Goal: Task Accomplishment & Management: Manage account settings

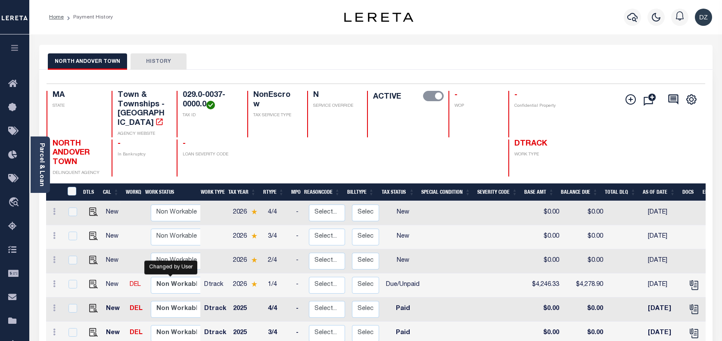
select select "true"
click at [629, 19] on icon "button" at bounding box center [632, 17] width 10 height 10
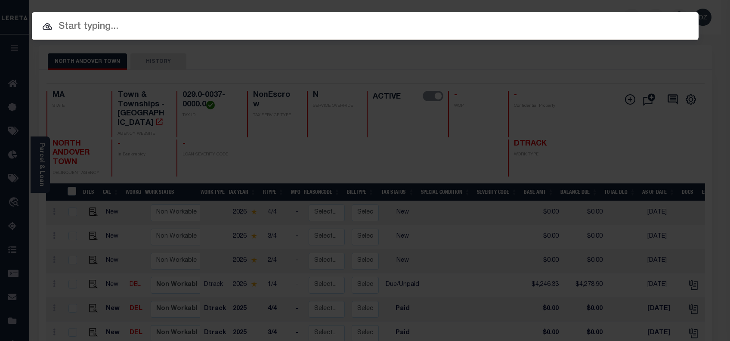
paste input "19667"
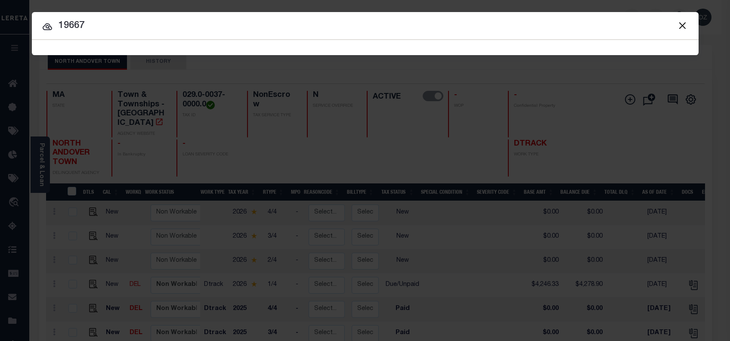
type input "19667"
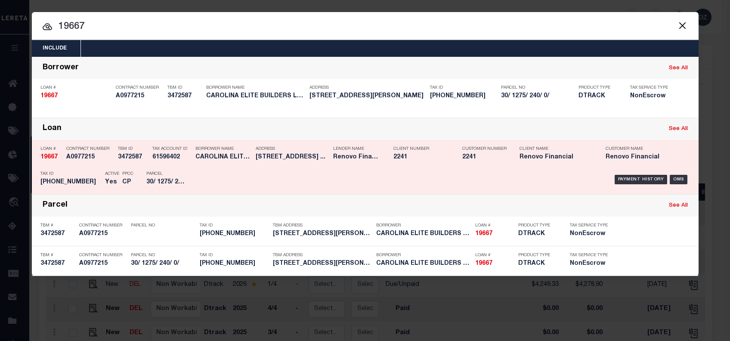
click at [646, 173] on div "Payment History OMS" at bounding box center [444, 179] width 492 height 25
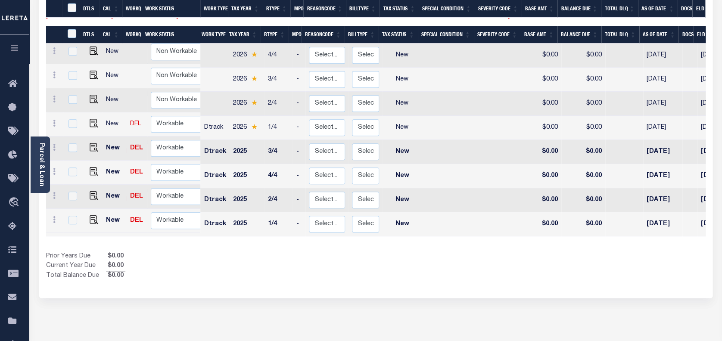
scroll to position [172, 0]
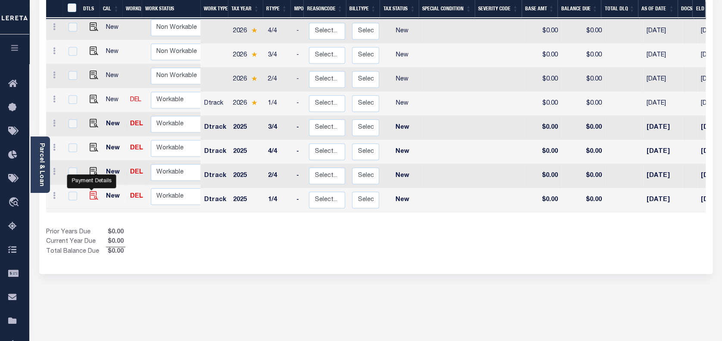
click at [92, 191] on img "" at bounding box center [94, 195] width 9 height 9
checkbox input "true"
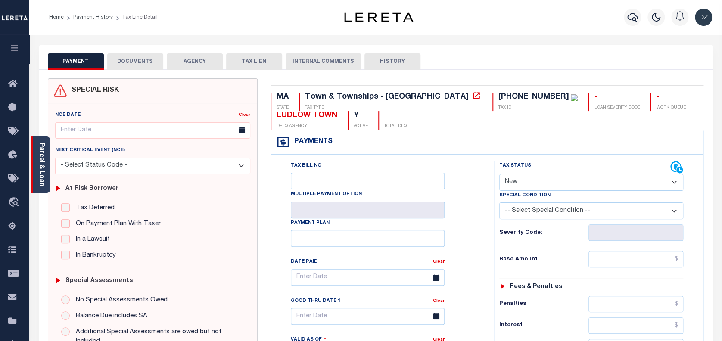
click at [46, 148] on div "Parcel & Loan" at bounding box center [40, 164] width 19 height 56
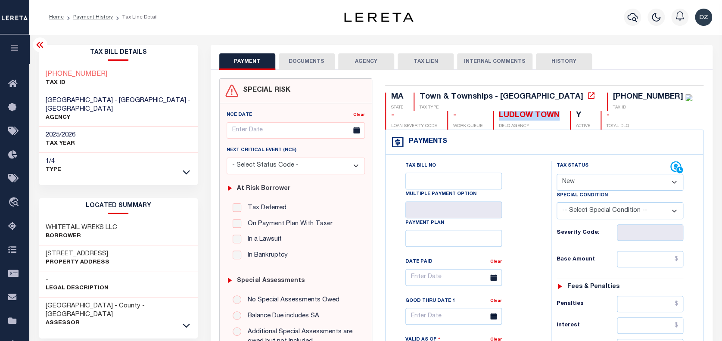
drag, startPoint x: 496, startPoint y: 114, endPoint x: 434, endPoint y: 117, distance: 61.6
click at [434, 117] on div "MA STATE Town & Townships - MA TAX TYPE 030-01275-00240 TAX ID - LOAN SEVERITY …" at bounding box center [544, 111] width 319 height 37
copy div "LUDLOW TOWN"
drag, startPoint x: 602, startPoint y: 96, endPoint x: 540, endPoint y: 95, distance: 62.0
click at [613, 95] on div "[PHONE_NUMBER]" at bounding box center [652, 97] width 79 height 9
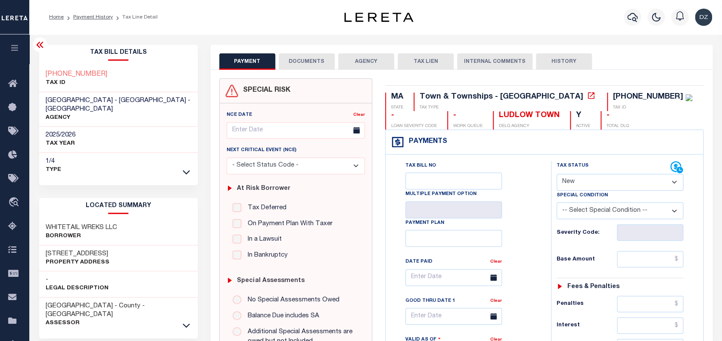
drag, startPoint x: 112, startPoint y: 220, endPoint x: 116, endPoint y: 221, distance: 4.3
click at [113, 223] on h3 "WHITETAIL WREKS LLC" at bounding box center [81, 227] width 71 height 9
drag, startPoint x: 118, startPoint y: 221, endPoint x: 37, endPoint y: 220, distance: 81.8
copy h3 "WHITETAIL WREKS LLC"
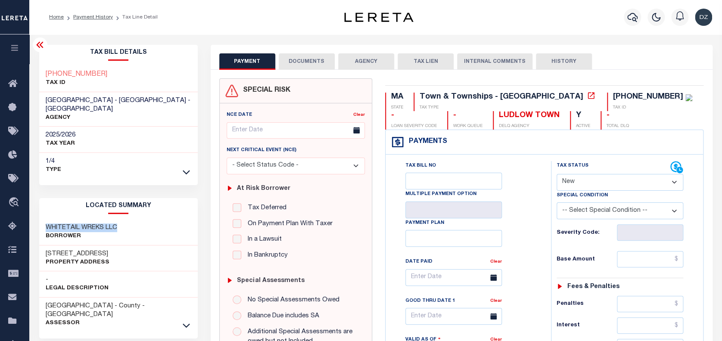
drag, startPoint x: 118, startPoint y: 244, endPoint x: 44, endPoint y: 241, distance: 74.1
click at [44, 245] on div "0 BALSAM HILL ROAD Property Address" at bounding box center [118, 258] width 158 height 26
copy h3 "0 BALSAM HILL ROAD"
drag, startPoint x: 118, startPoint y: 222, endPoint x: 45, endPoint y: 212, distance: 73.4
click at [45, 219] on div "WHITETAIL WREKS LLC Borrower" at bounding box center [118, 232] width 158 height 26
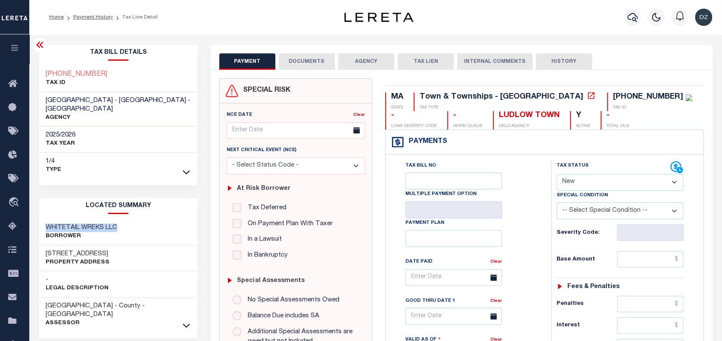
copy h3 "WHITETAIL WREKS LLC"
click at [574, 183] on select "- Select Status Code - Open Due/Unpaid Paid Incomplete No Tax Due Internal Refu…" at bounding box center [619, 182] width 127 height 17
select select "PYD"
click at [556, 174] on select "- Select Status Code - Open Due/Unpaid Paid Incomplete No Tax Due Internal Refu…" at bounding box center [619, 182] width 127 height 17
type input "[DATE]"
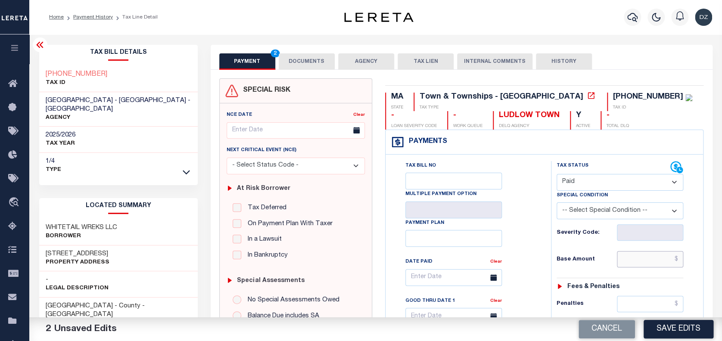
click at [651, 264] on input "text" at bounding box center [650, 259] width 66 height 16
type input "$0.00"
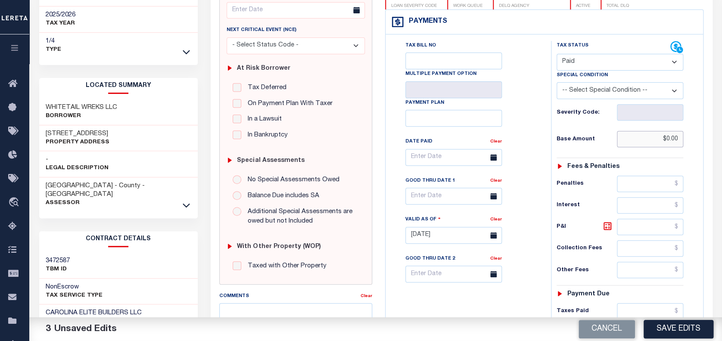
scroll to position [172, 0]
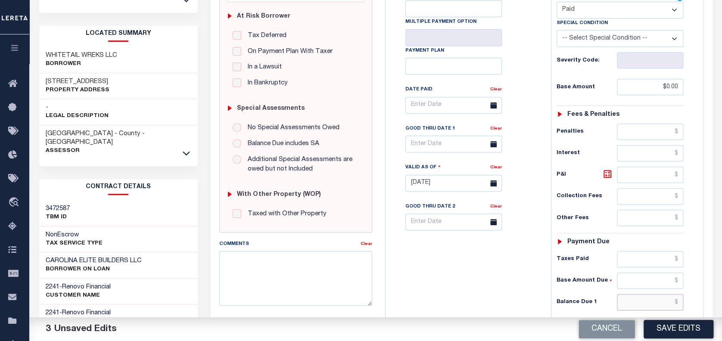
click at [648, 300] on input "text" at bounding box center [650, 302] width 66 height 16
type input "$0.00"
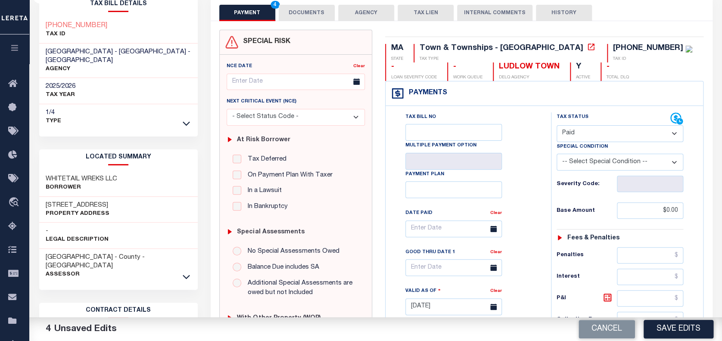
scroll to position [0, 0]
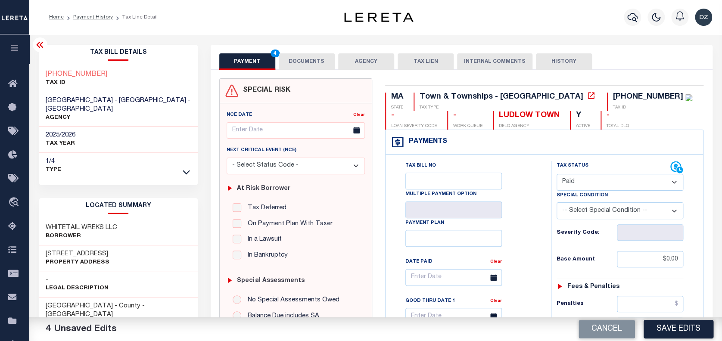
click at [297, 65] on button "DOCUMENTS" at bounding box center [307, 61] width 56 height 16
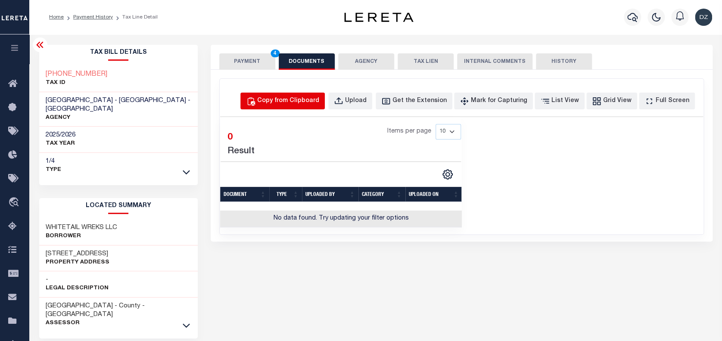
click at [290, 96] on div "Copy from Clipboard" at bounding box center [288, 100] width 62 height 9
select select "POP"
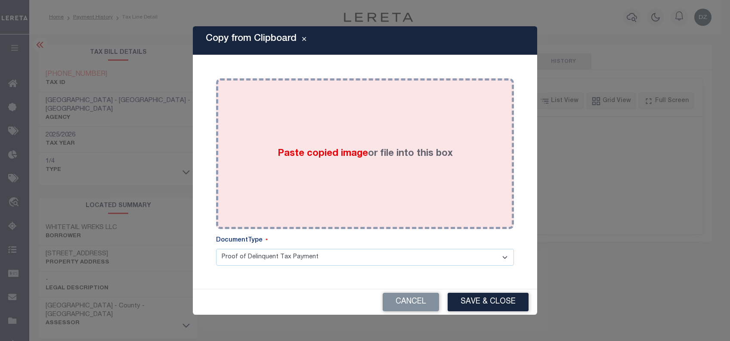
click at [341, 139] on div "Paste copied image or file into this box" at bounding box center [365, 154] width 285 height 138
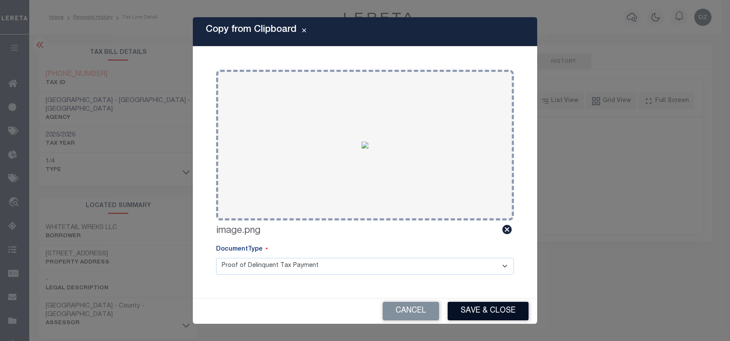
click at [505, 306] on button "Save & Close" at bounding box center [488, 311] width 81 height 19
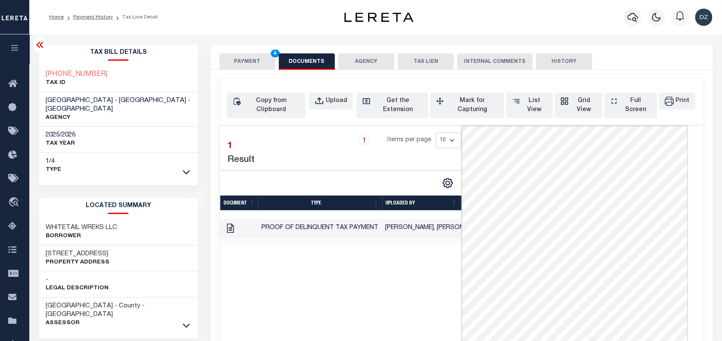
click at [217, 55] on div "PAYMENT 4 DOCUMENTS AGENCY DELINQUENT PAYEE TAX LIEN" at bounding box center [462, 57] width 502 height 25
click at [239, 60] on button "PAYMENT 4" at bounding box center [247, 61] width 56 height 16
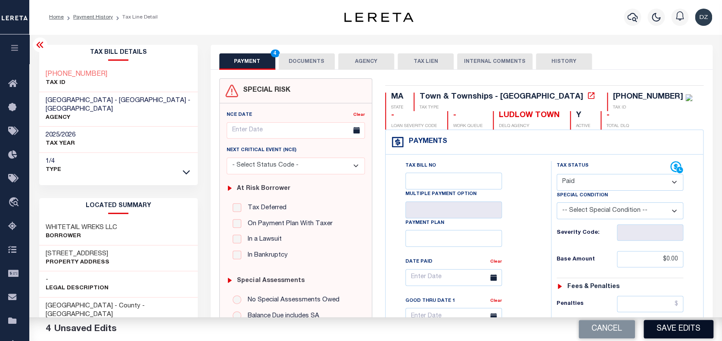
click at [688, 327] on button "Save Edits" at bounding box center [678, 329] width 70 height 19
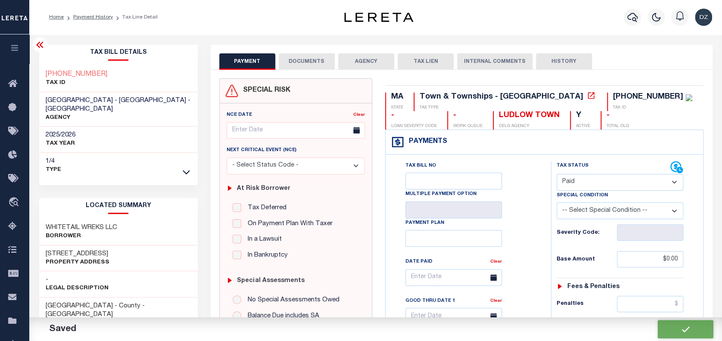
checkbox input "false"
type input "$0"
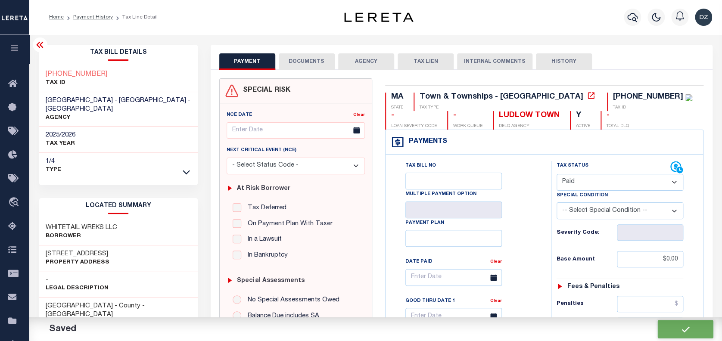
type input "$0"
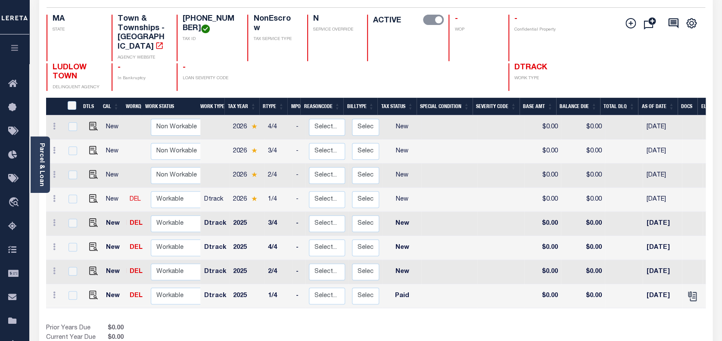
scroll to position [115, 0]
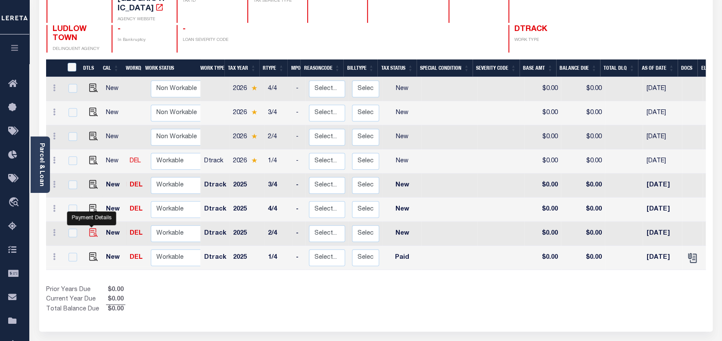
click at [92, 228] on img "" at bounding box center [93, 232] width 9 height 9
checkbox input "true"
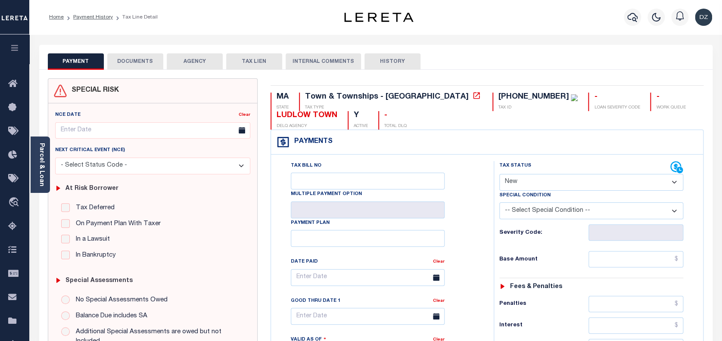
click at [522, 181] on select "- Select Status Code - Open Due/Unpaid Paid Incomplete No Tax Due Internal Refu…" at bounding box center [591, 182] width 184 height 17
select select "PYD"
click at [499, 174] on select "- Select Status Code - Open Due/Unpaid Paid Incomplete No Tax Due Internal Refu…" at bounding box center [591, 182] width 184 height 17
type input "[DATE]"
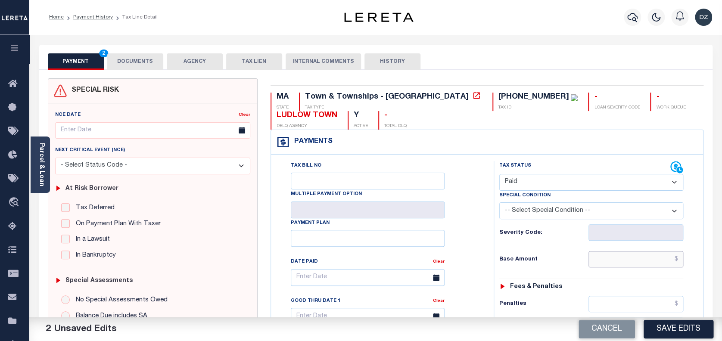
click at [629, 252] on input "text" at bounding box center [635, 259] width 95 height 16
type input "$0.00"
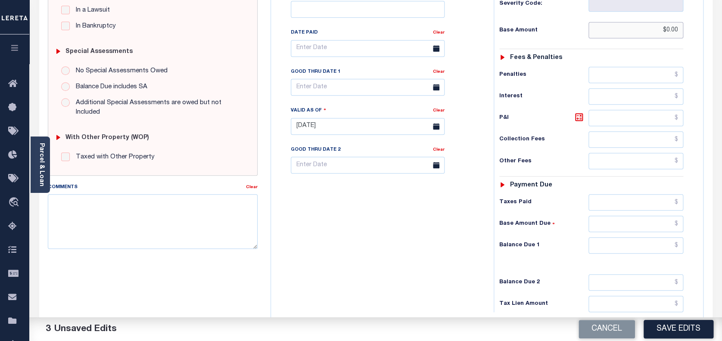
scroll to position [229, 0]
click at [653, 245] on input "text" at bounding box center [635, 245] width 95 height 16
type input "$0.00"
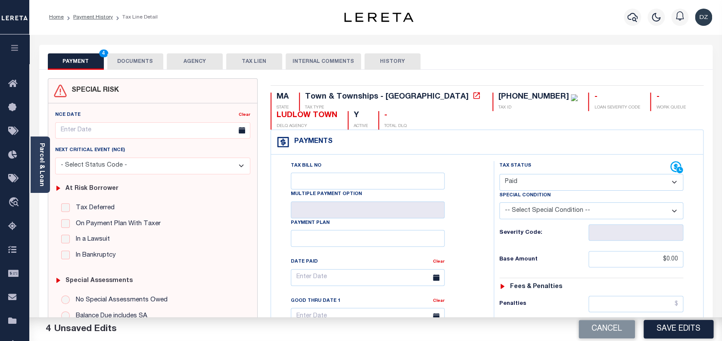
scroll to position [0, 0]
click at [139, 38] on div "Parcel & Loan Tax Bill Details 030-01275-00240 TAX ID AGENCY 2025/2026 2025 -" at bounding box center [376, 342] width 686 height 617
click at [142, 52] on div "PAYMENT 4 DOCUMENTS AGENCY DELINQUENT PAYEE TAX LIEN" at bounding box center [375, 57] width 673 height 25
click at [140, 65] on button "DOCUMENTS" at bounding box center [135, 61] width 56 height 16
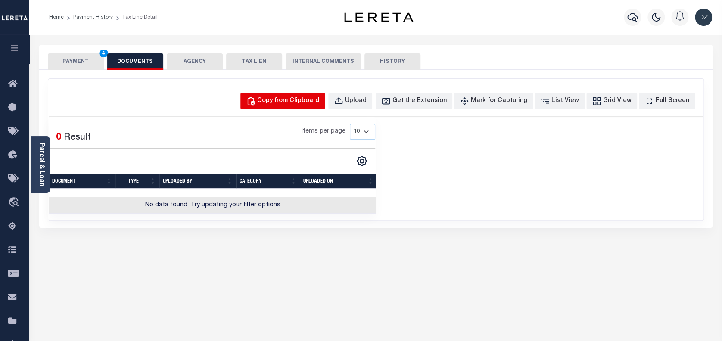
click at [319, 96] on div "Copy from Clipboard" at bounding box center [288, 100] width 62 height 9
select select "POP"
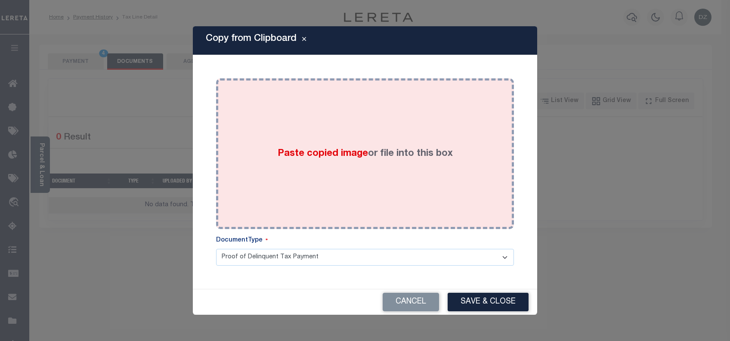
click at [346, 119] on div "Paste copied image or file into this box" at bounding box center [365, 154] width 285 height 138
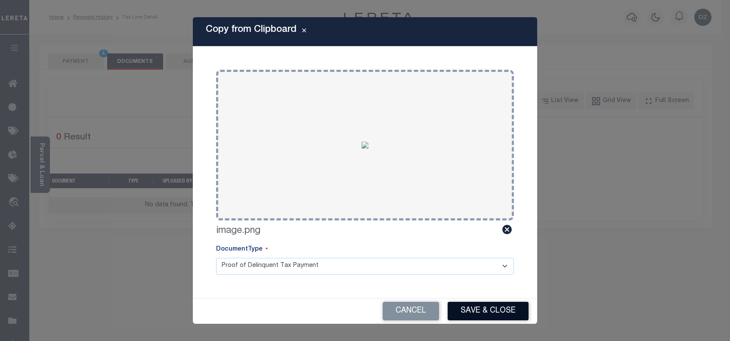
click at [502, 314] on button "Save & Close" at bounding box center [488, 311] width 81 height 19
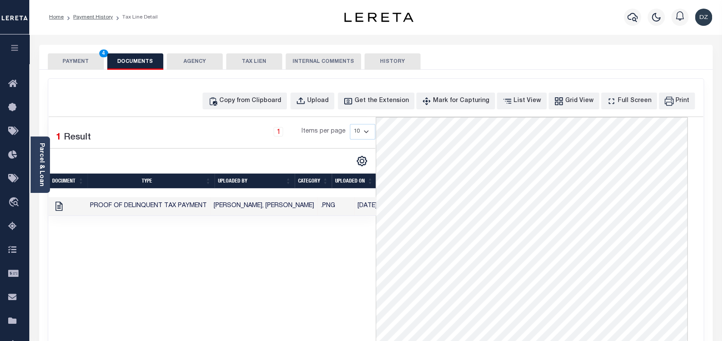
click at [65, 63] on button "PAYMENT 4" at bounding box center [76, 61] width 56 height 16
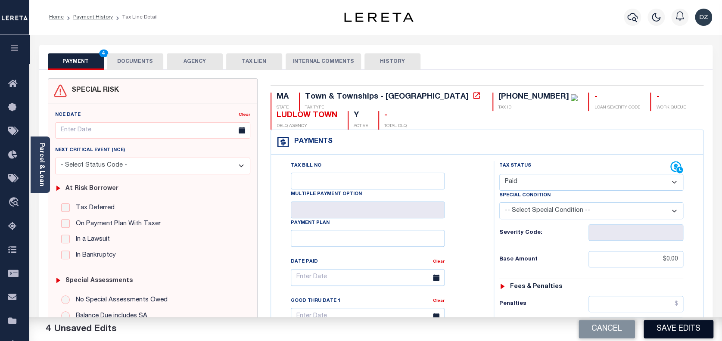
click at [665, 331] on button "Save Edits" at bounding box center [678, 329] width 70 height 19
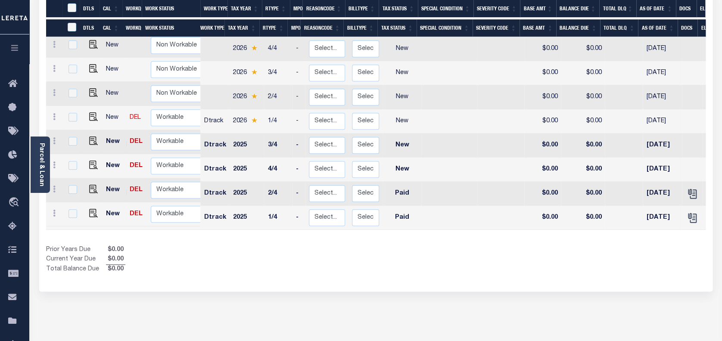
scroll to position [172, 0]
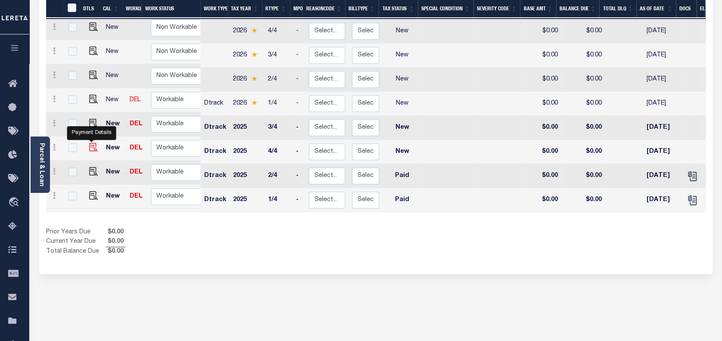
click at [90, 143] on img "" at bounding box center [93, 147] width 9 height 9
checkbox input "true"
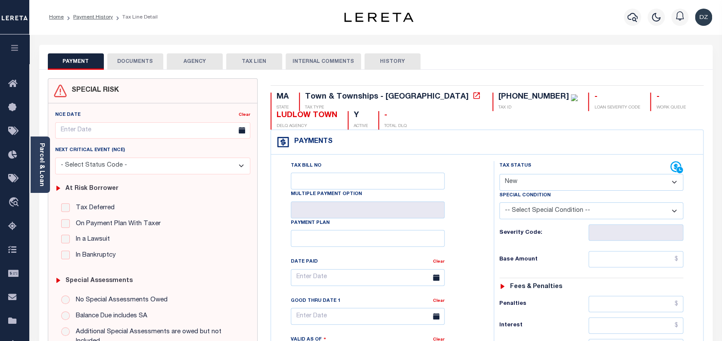
click at [534, 180] on select "- Select Status Code - Open Due/Unpaid Paid Incomplete No Tax Due Internal Refu…" at bounding box center [591, 182] width 184 height 17
select select "PYD"
click at [499, 174] on select "- Select Status Code - Open Due/Unpaid Paid Incomplete No Tax Due Internal Refu…" at bounding box center [591, 182] width 184 height 17
type input "[DATE]"
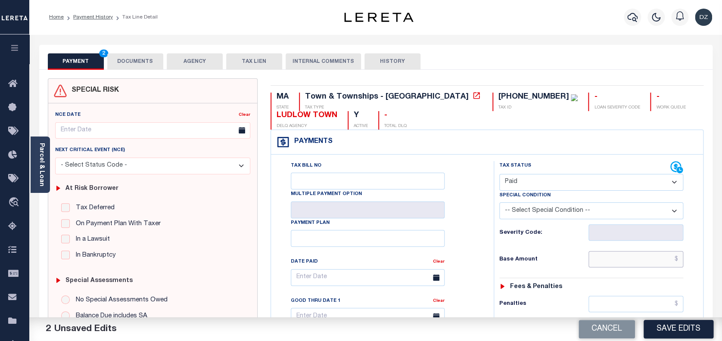
click at [659, 266] on input "text" at bounding box center [635, 259] width 95 height 16
type input "$0.00"
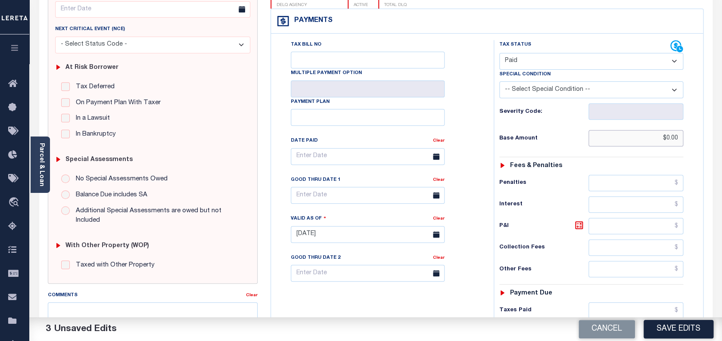
scroll to position [172, 0]
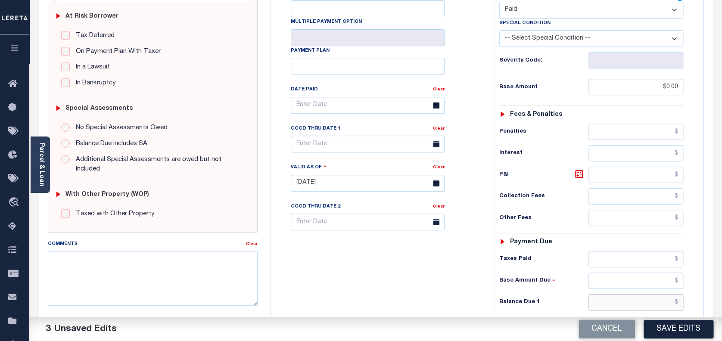
click at [633, 299] on input "text" at bounding box center [635, 302] width 95 height 16
type input "$0.00"
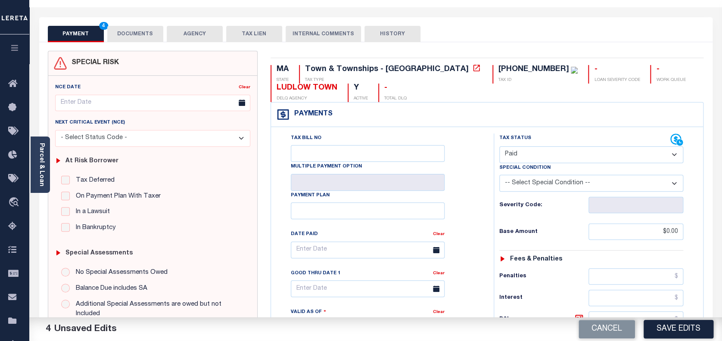
scroll to position [0, 0]
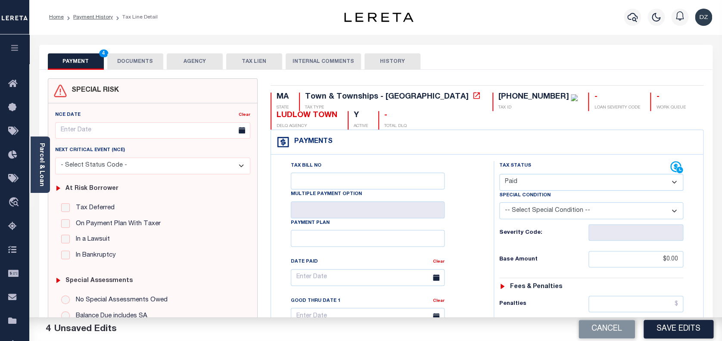
click at [153, 55] on button "DOCUMENTS" at bounding box center [135, 61] width 56 height 16
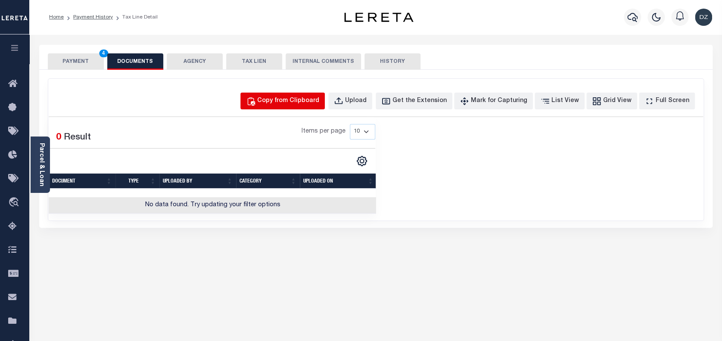
click at [297, 96] on button "Copy from Clipboard" at bounding box center [282, 101] width 84 height 17
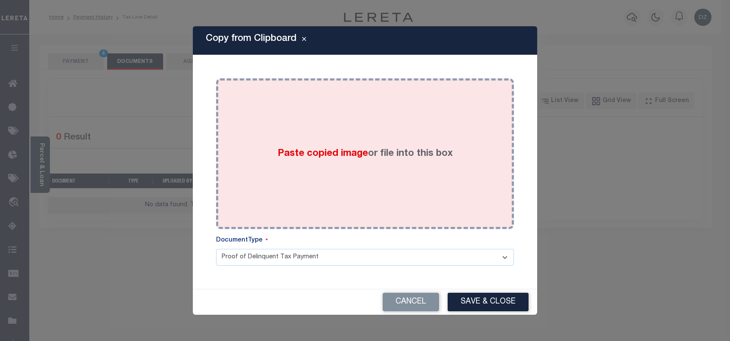
click at [289, 136] on div "Paste copied image or file into this box" at bounding box center [365, 154] width 285 height 138
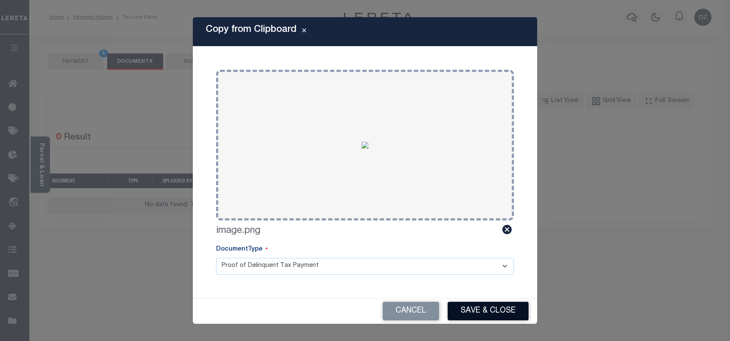
click at [488, 310] on button "Save & Close" at bounding box center [488, 311] width 81 height 19
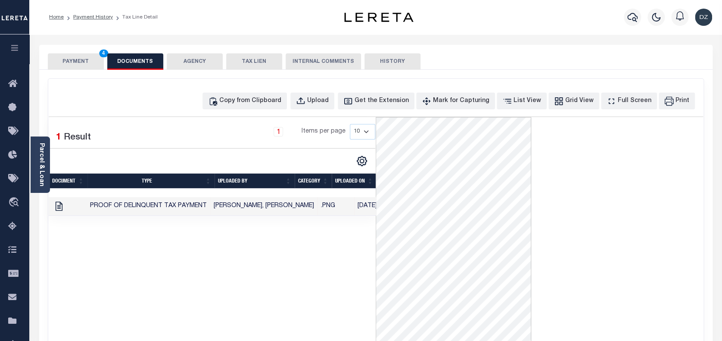
click at [73, 67] on button "PAYMENT 4" at bounding box center [76, 61] width 56 height 16
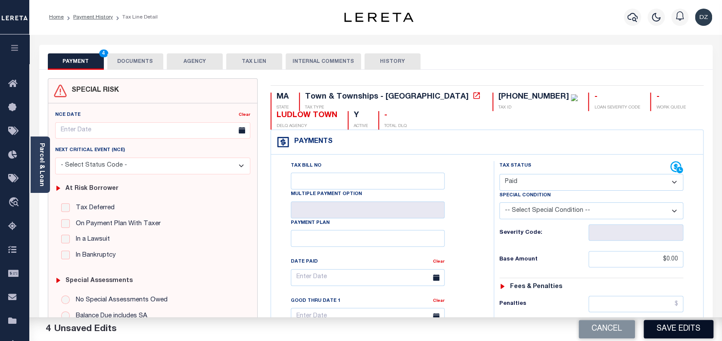
click at [661, 328] on button "Save Edits" at bounding box center [678, 329] width 70 height 19
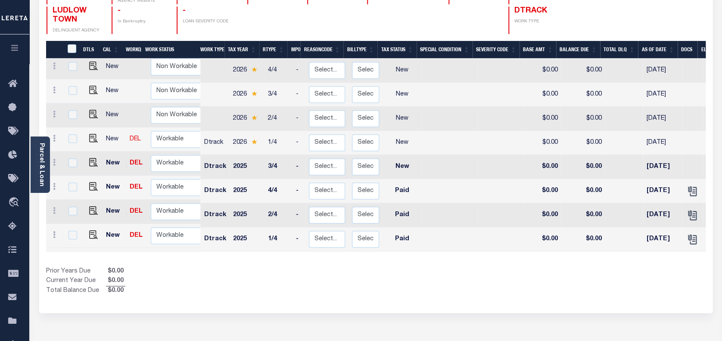
scroll to position [172, 0]
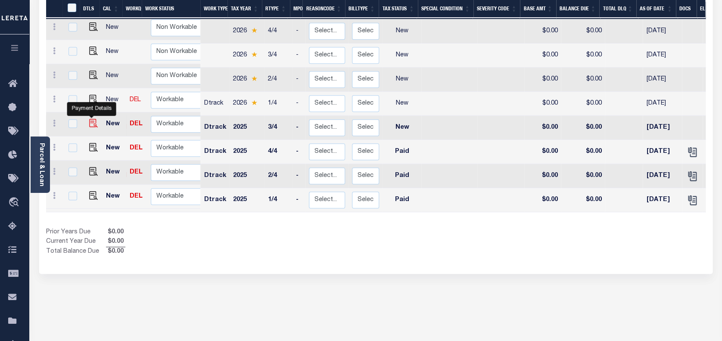
click at [93, 119] on img "" at bounding box center [93, 123] width 9 height 9
checkbox input "true"
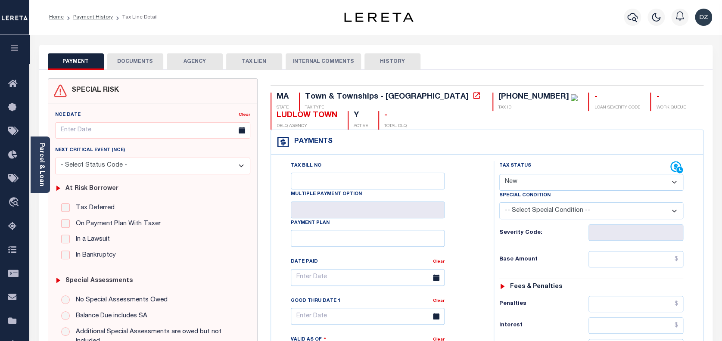
click at [513, 184] on select "- Select Status Code - Open Due/Unpaid Paid Incomplete No Tax Due Internal Refu…" at bounding box center [591, 182] width 184 height 17
select select "PYD"
click at [499, 174] on select "- Select Status Code - Open Due/Unpaid Paid Incomplete No Tax Due Internal Refu…" at bounding box center [591, 182] width 184 height 17
type input "[DATE]"
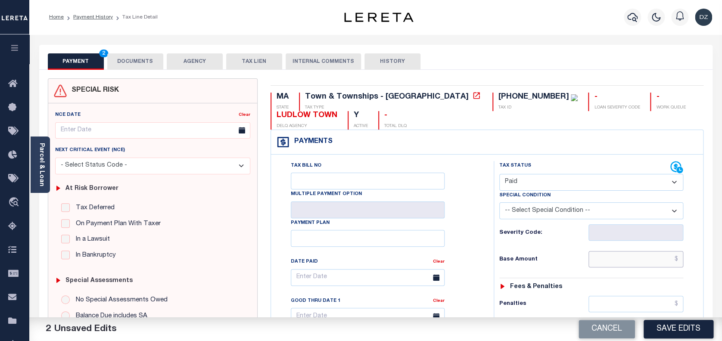
click at [629, 258] on input "text" at bounding box center [635, 259] width 95 height 16
type input "$0.00"
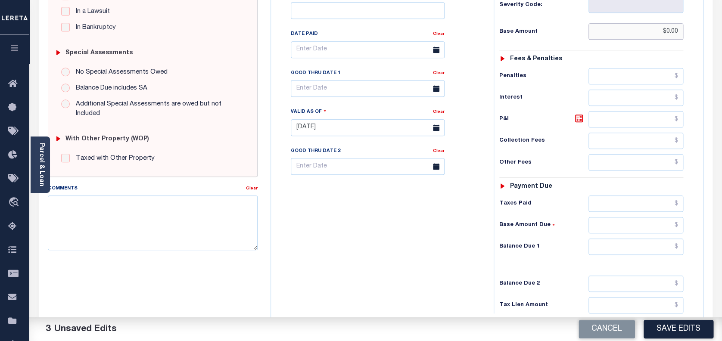
scroll to position [229, 0]
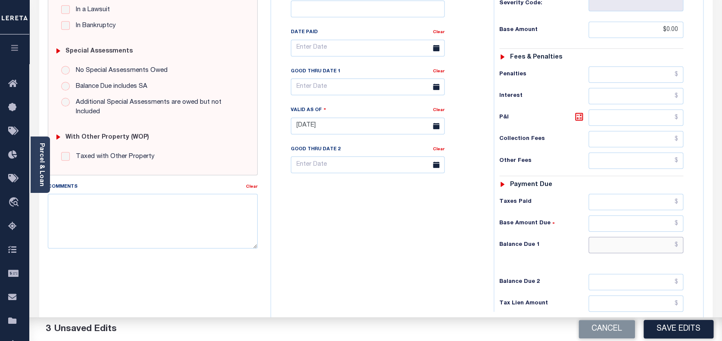
click at [645, 249] on input "text" at bounding box center [635, 245] width 95 height 16
type input "$0.00"
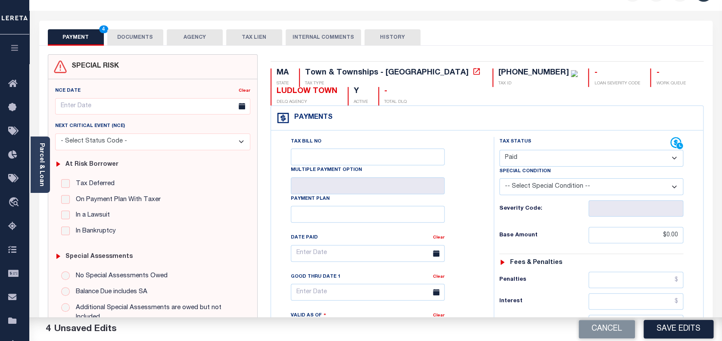
scroll to position [0, 0]
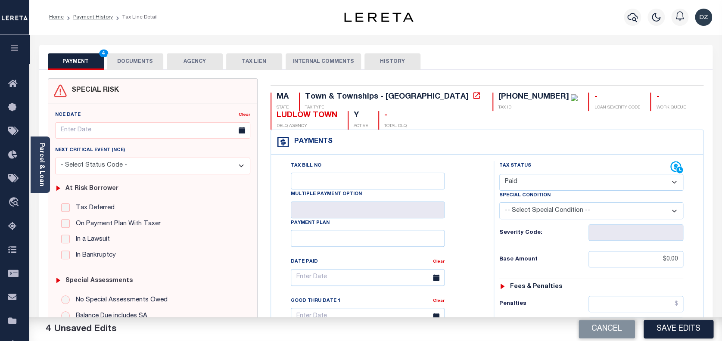
click at [148, 64] on button "DOCUMENTS" at bounding box center [135, 61] width 56 height 16
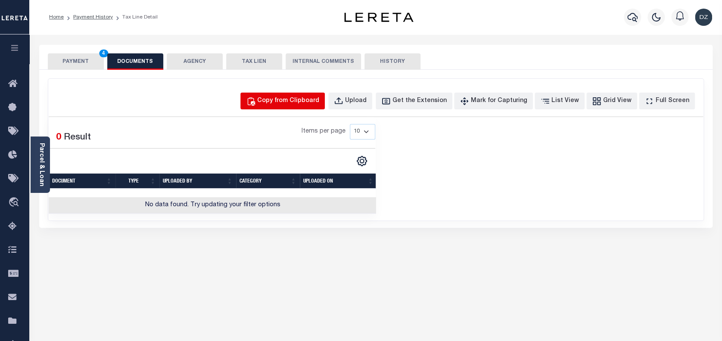
click at [296, 102] on div "Copy from Clipboard" at bounding box center [288, 100] width 62 height 9
select select "POP"
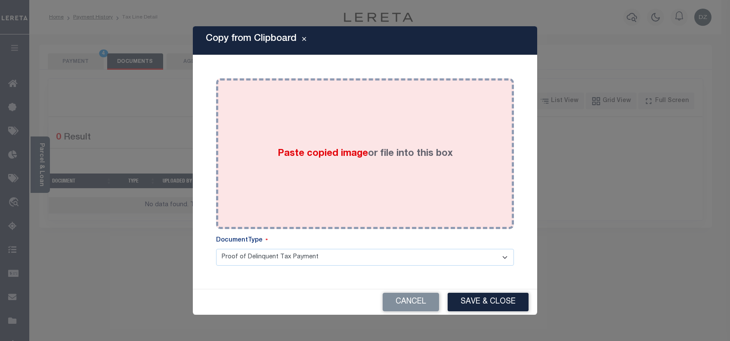
click at [301, 138] on div "Paste copied image or file into this box" at bounding box center [365, 154] width 285 height 138
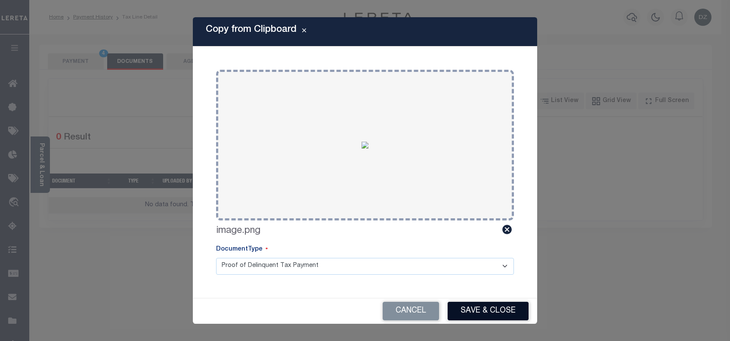
click at [464, 307] on button "Save & Close" at bounding box center [488, 311] width 81 height 19
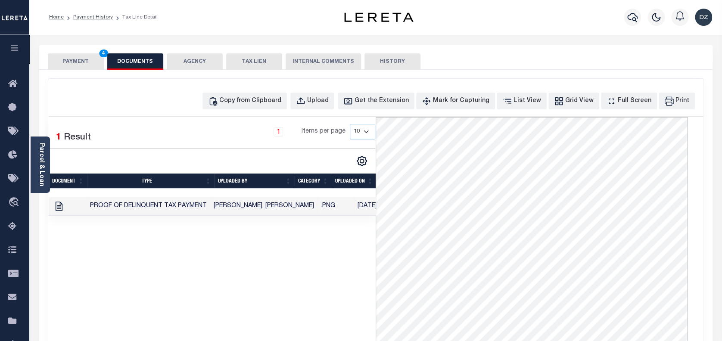
click at [87, 63] on button "PAYMENT 4" at bounding box center [76, 61] width 56 height 16
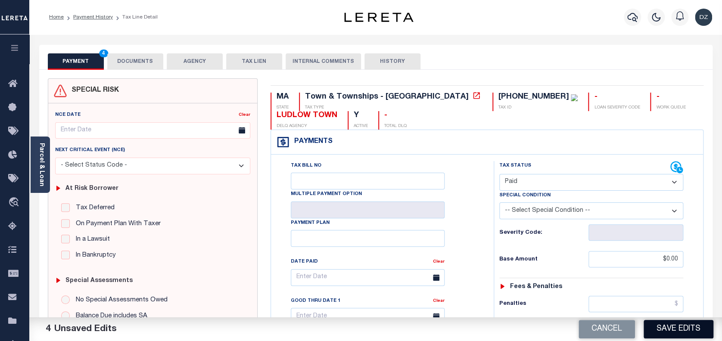
click at [667, 322] on button "Save Edits" at bounding box center [678, 329] width 70 height 19
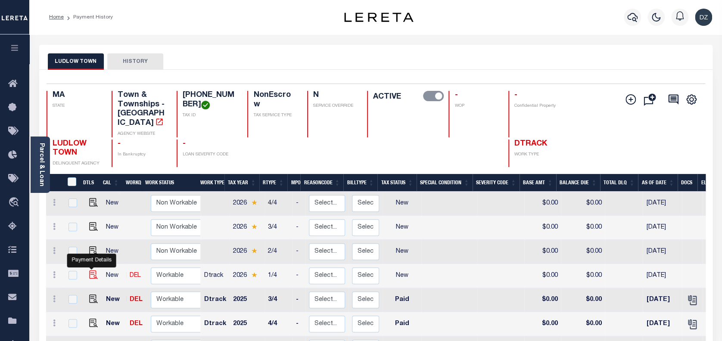
click at [92, 270] on img "" at bounding box center [93, 274] width 9 height 9
checkbox input "true"
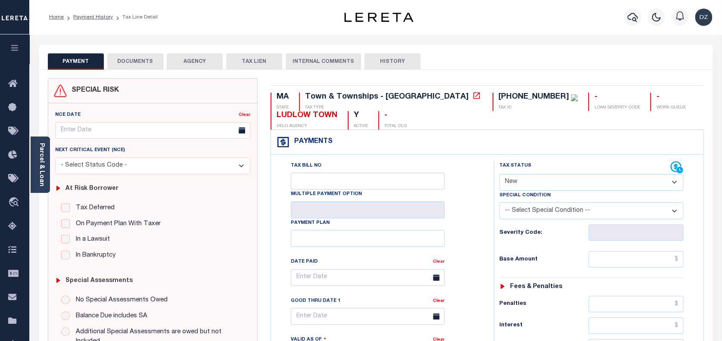
click at [545, 177] on select "- Select Status Code - Open Due/Unpaid Paid Incomplete No Tax Due Internal Refu…" at bounding box center [591, 182] width 184 height 17
select select "PYD"
click at [499, 174] on select "- Select Status Code - Open Due/Unpaid Paid Incomplete No Tax Due Internal Refu…" at bounding box center [591, 182] width 184 height 17
type input "08/21/2025"
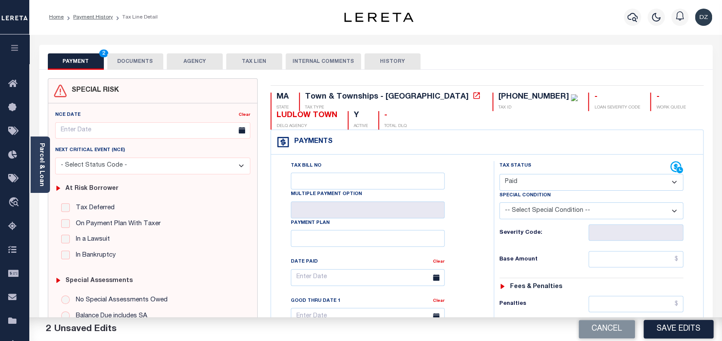
drag, startPoint x: 653, startPoint y: 257, endPoint x: 648, endPoint y: 256, distance: 4.8
click at [652, 257] on input "text" at bounding box center [635, 259] width 95 height 16
type input "$0.00"
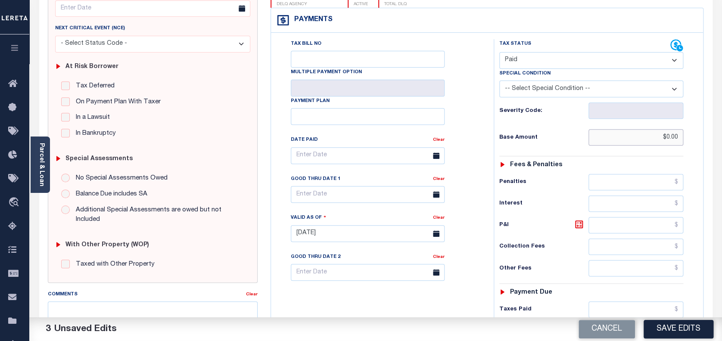
scroll to position [229, 0]
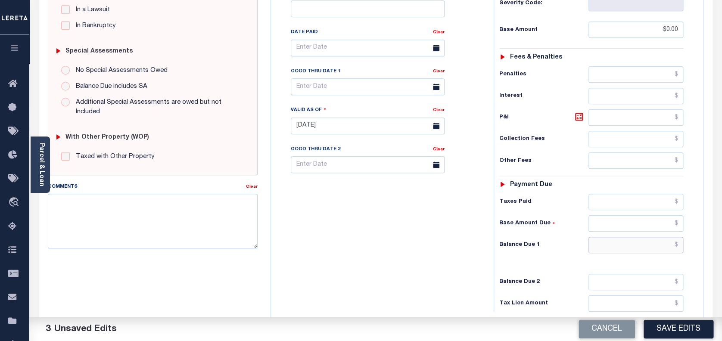
click at [630, 243] on input "text" at bounding box center [635, 245] width 95 height 16
type input "$0.00"
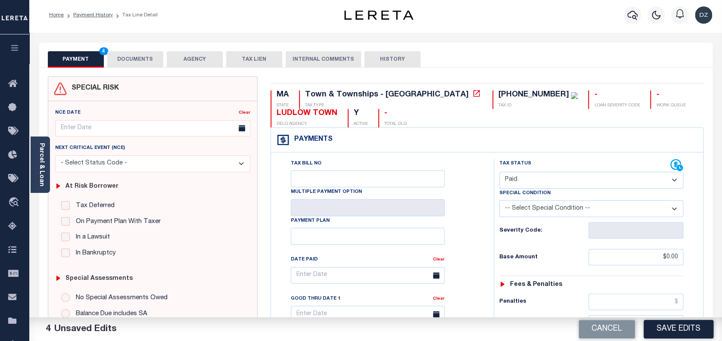
scroll to position [0, 0]
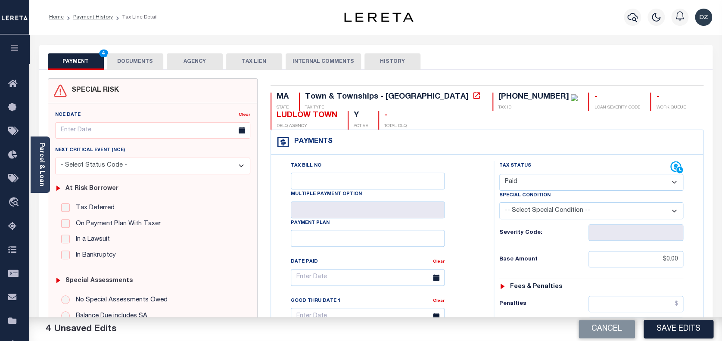
click at [127, 56] on button "DOCUMENTS" at bounding box center [135, 61] width 56 height 16
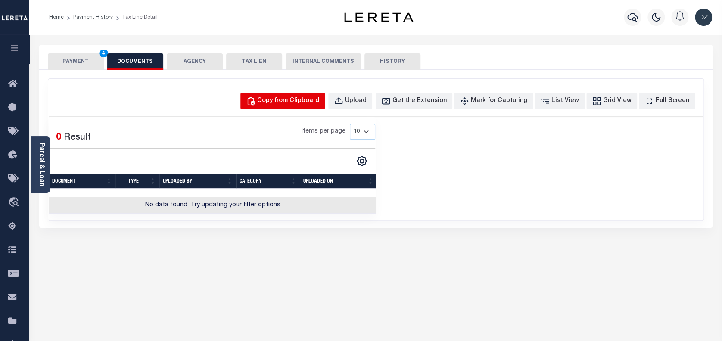
click at [293, 104] on div "Copy from Clipboard" at bounding box center [288, 100] width 62 height 9
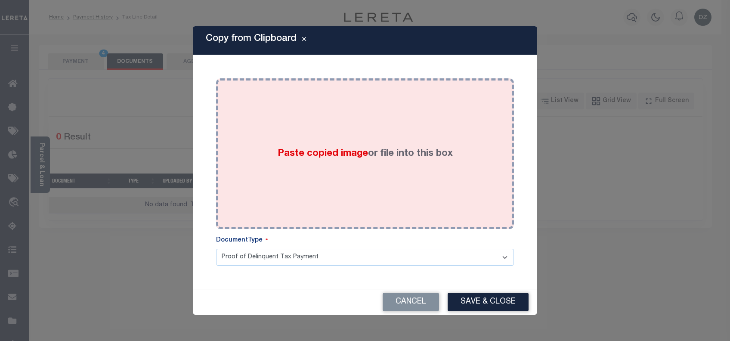
click at [331, 149] on span "Paste copied image" at bounding box center [323, 153] width 90 height 9
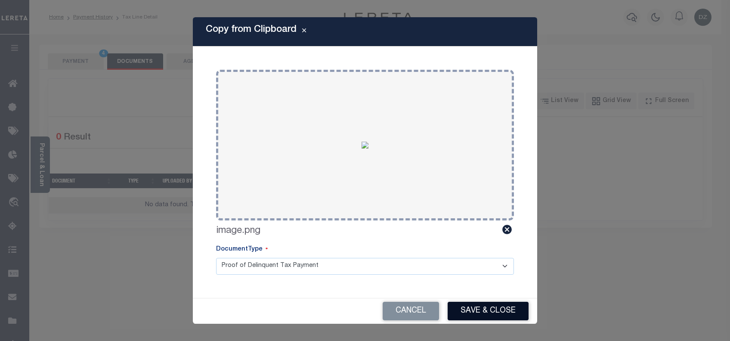
click at [499, 307] on button "Save & Close" at bounding box center [488, 311] width 81 height 19
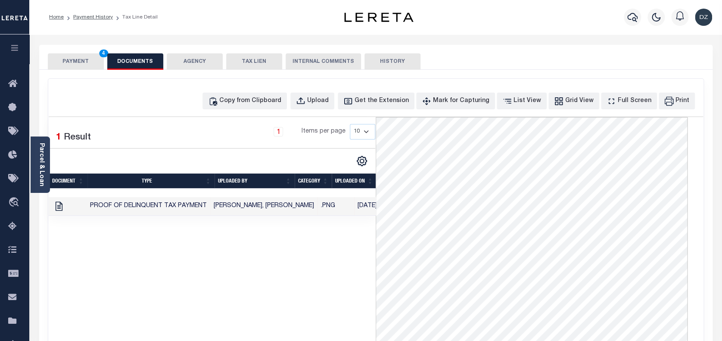
click at [73, 56] on button "PAYMENT 4" at bounding box center [76, 61] width 56 height 16
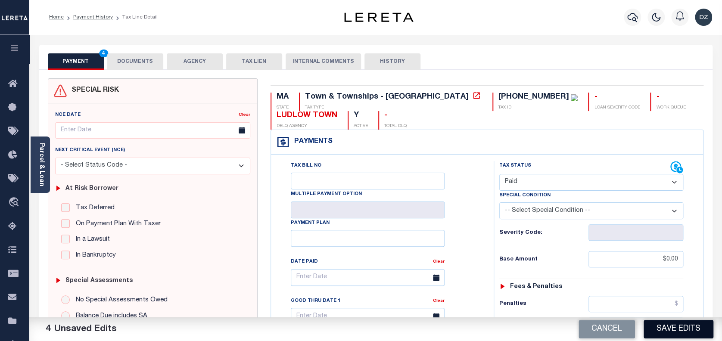
click at [672, 323] on button "Save Edits" at bounding box center [678, 329] width 70 height 19
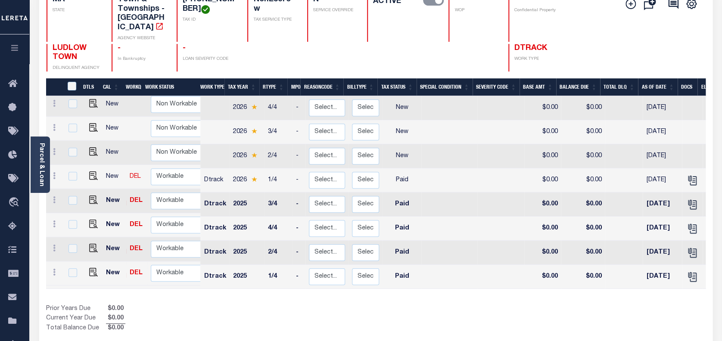
scroll to position [115, 0]
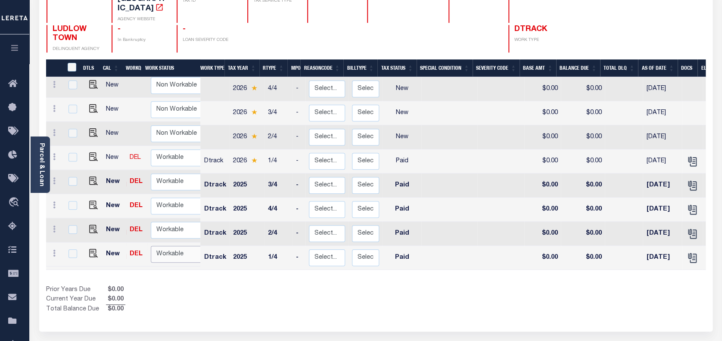
click at [172, 251] on select "Non Workable Workable" at bounding box center [177, 254] width 52 height 17
checkbox input "true"
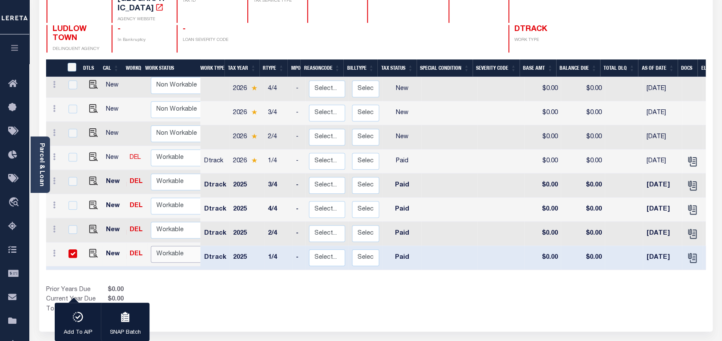
select select "true"
click at [151, 246] on select "Non Workable Workable" at bounding box center [177, 254] width 52 height 17
checkbox input "false"
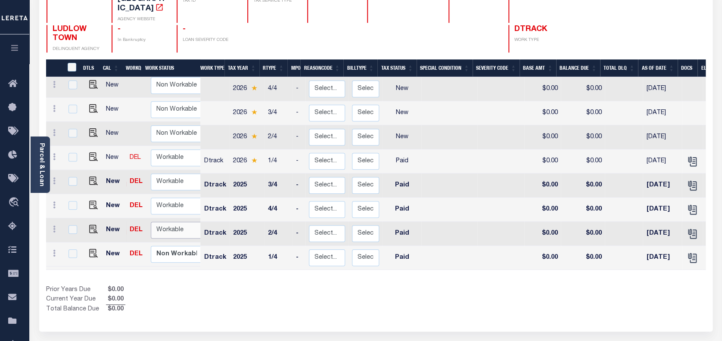
click at [166, 222] on select "Non Workable Workable" at bounding box center [177, 230] width 52 height 17
checkbox input "true"
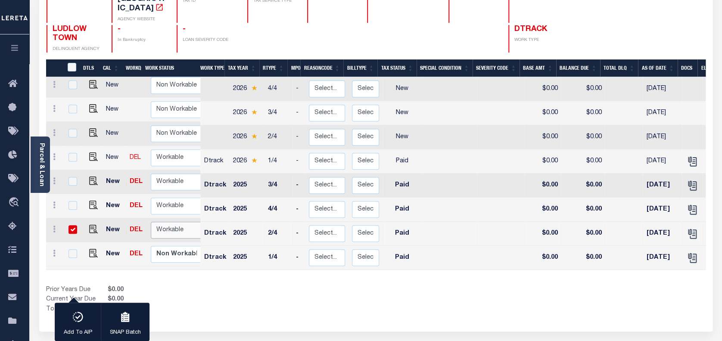
select select "true"
click at [151, 222] on select "Non Workable Workable" at bounding box center [177, 230] width 52 height 17
checkbox input "false"
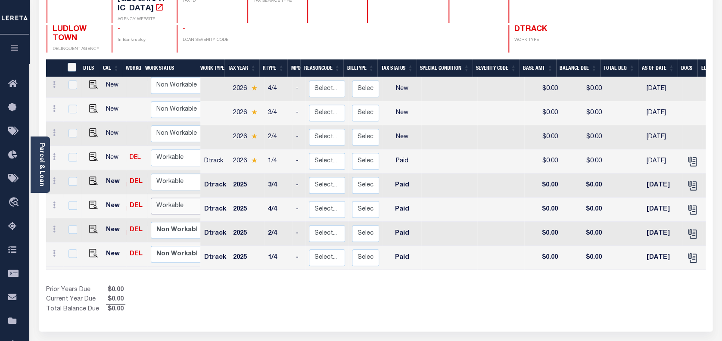
click at [170, 198] on select "Non Workable Workable" at bounding box center [177, 206] width 52 height 17
checkbox input "true"
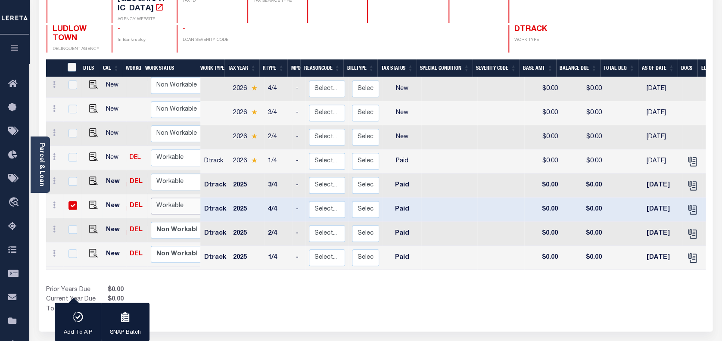
select select "true"
click at [151, 198] on select "Non Workable Workable" at bounding box center [177, 206] width 52 height 17
checkbox input "false"
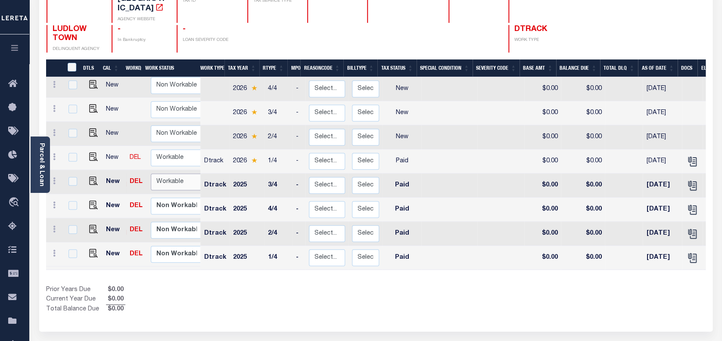
drag, startPoint x: 166, startPoint y: 175, endPoint x: 167, endPoint y: 179, distance: 4.5
click at [166, 174] on select "Non Workable Workable" at bounding box center [177, 182] width 52 height 17
checkbox input "true"
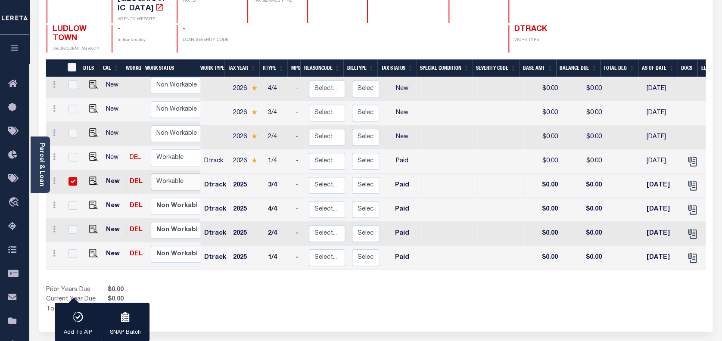
select select "true"
click at [151, 174] on select "Non Workable Workable" at bounding box center [177, 182] width 52 height 17
checkbox input "false"
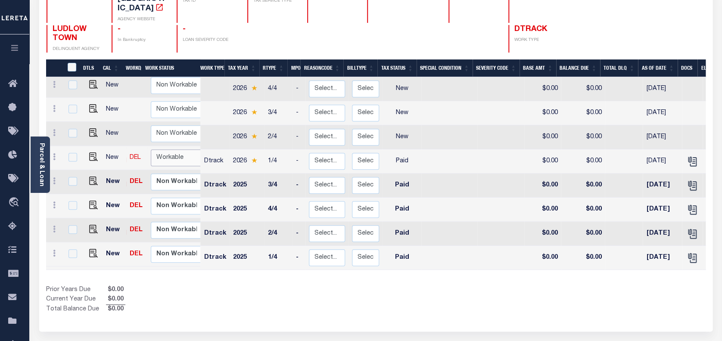
drag, startPoint x: 165, startPoint y: 146, endPoint x: 164, endPoint y: 150, distance: 4.3
click at [165, 149] on select "Non Workable Workable" at bounding box center [177, 157] width 52 height 17
checkbox input "true"
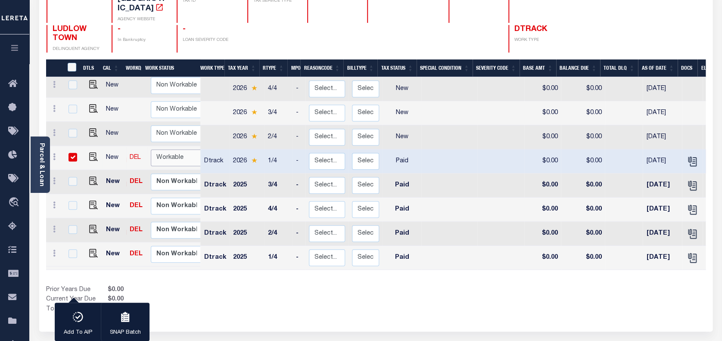
select select "true"
click at [151, 149] on select "Non Workable Workable" at bounding box center [177, 157] width 52 height 17
checkbox input "false"
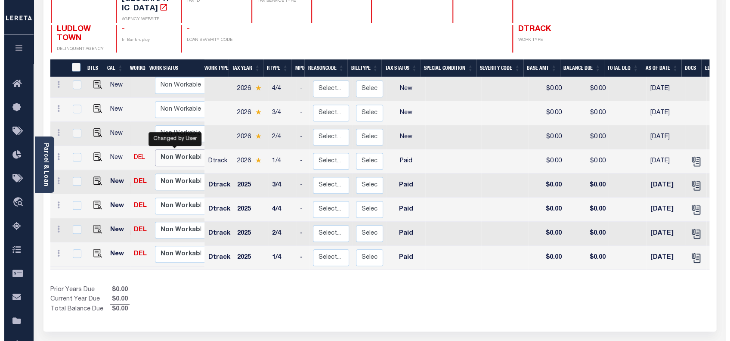
scroll to position [0, 0]
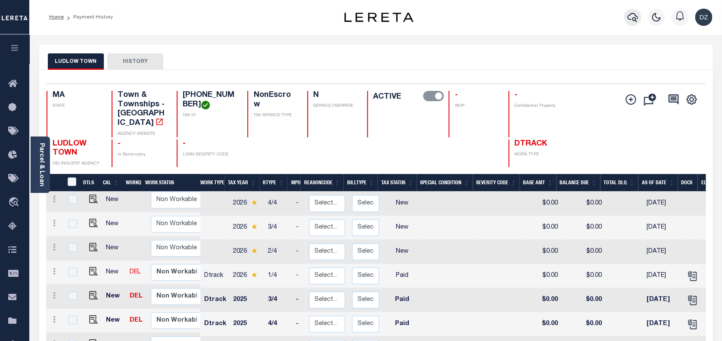
click at [637, 12] on icon "button" at bounding box center [632, 17] width 10 height 10
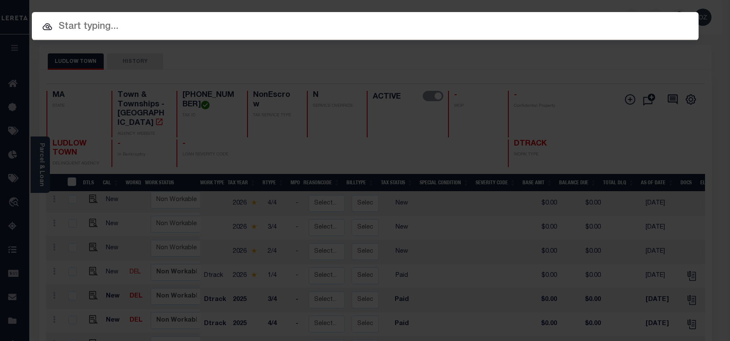
paste input "19668"
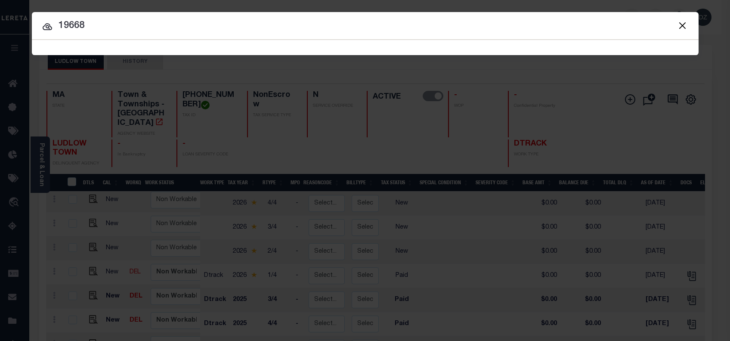
type input "19668"
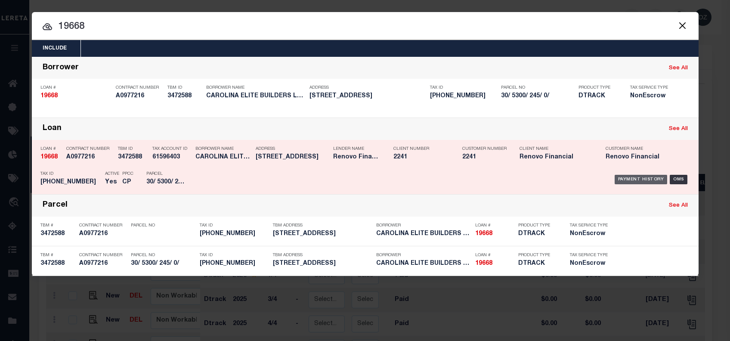
click at [634, 180] on div "Payment History" at bounding box center [641, 179] width 53 height 9
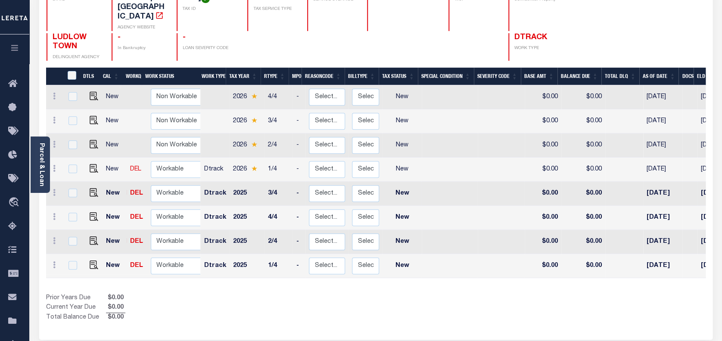
scroll to position [115, 0]
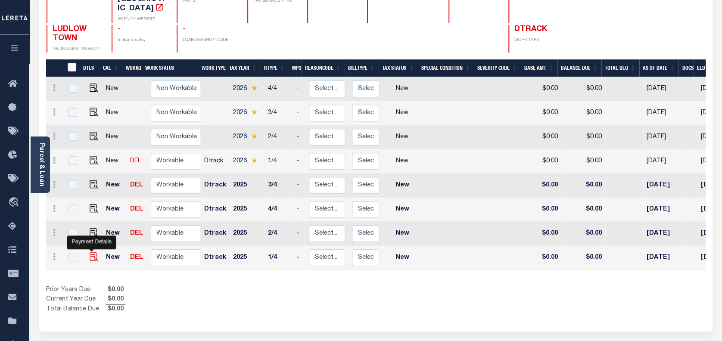
click at [90, 252] on img "" at bounding box center [94, 256] width 9 height 9
checkbox input "true"
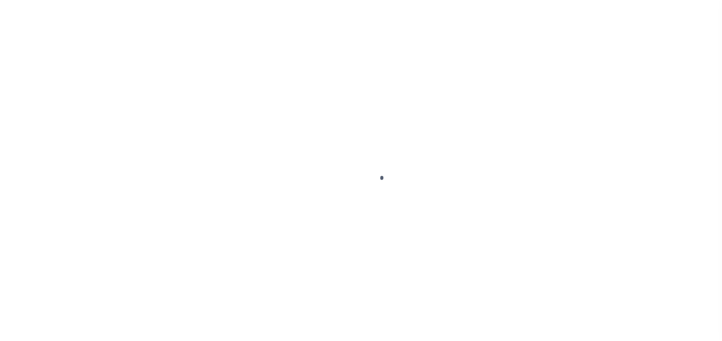
select select "NW2"
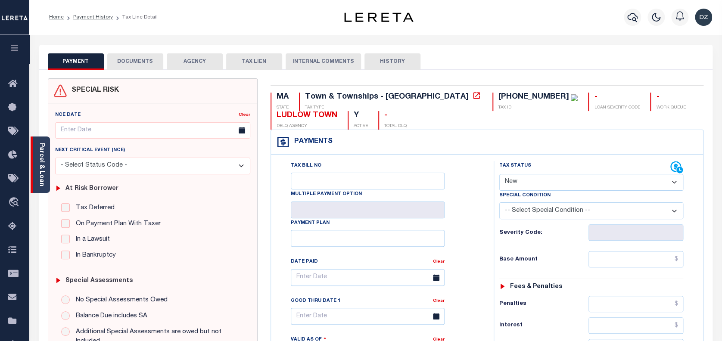
click at [40, 172] on link "Parcel & Loan" at bounding box center [41, 164] width 6 height 43
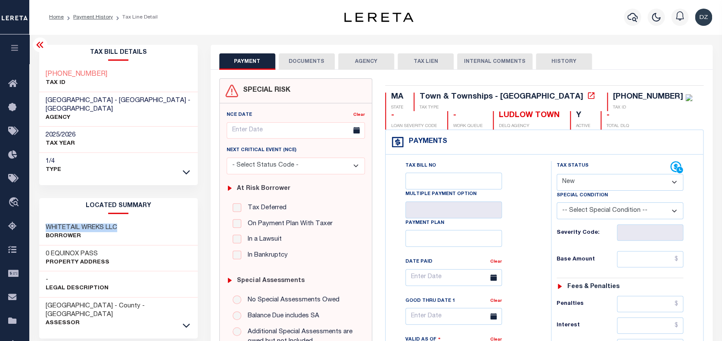
drag, startPoint x: 119, startPoint y: 217, endPoint x: 44, endPoint y: 220, distance: 75.4
click at [44, 220] on div "WHITETAIL WREKS LLC Borrower" at bounding box center [118, 232] width 158 height 26
copy h3 "WHITETAIL WREKS LLC"
click at [632, 21] on icon "button" at bounding box center [632, 17] width 10 height 10
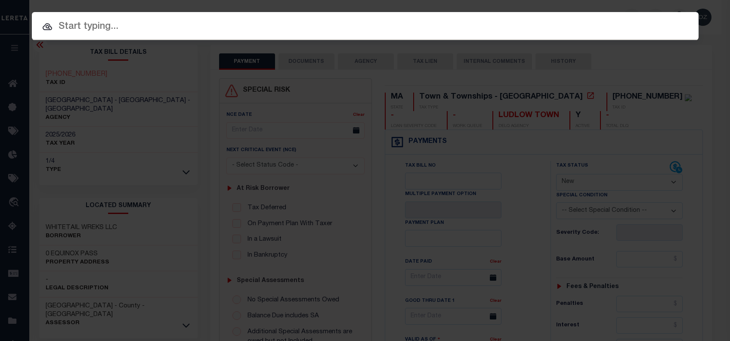
paste input "11692"
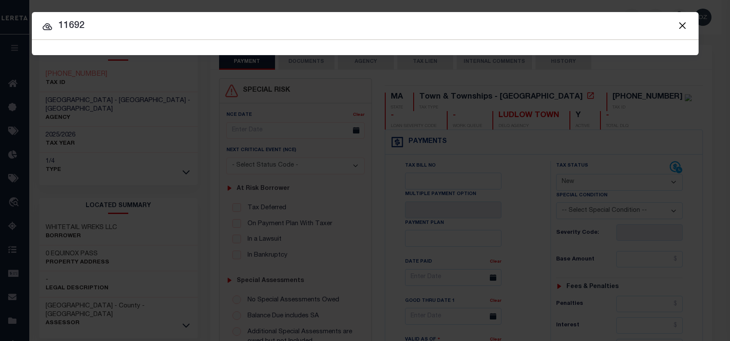
type input "11692"
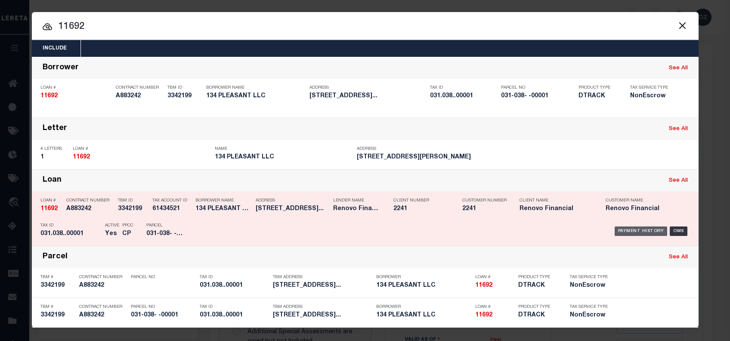
click at [629, 227] on div "Payment History" at bounding box center [641, 230] width 53 height 9
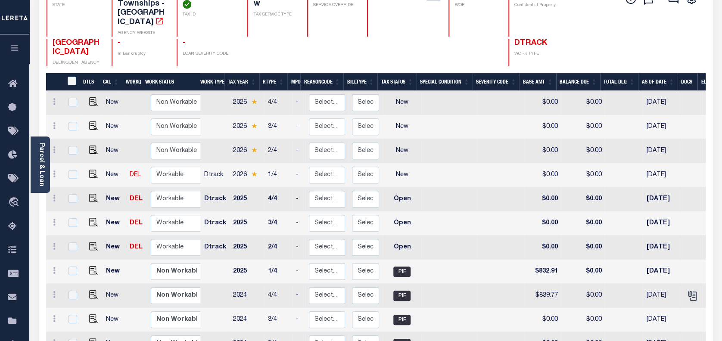
scroll to position [115, 0]
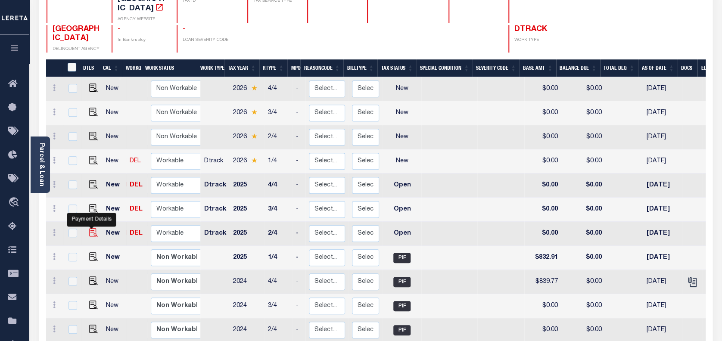
click at [92, 228] on img "" at bounding box center [93, 232] width 9 height 9
checkbox input "true"
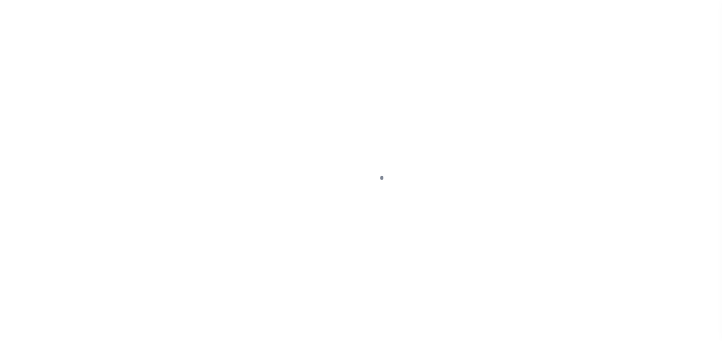
select select "OP2"
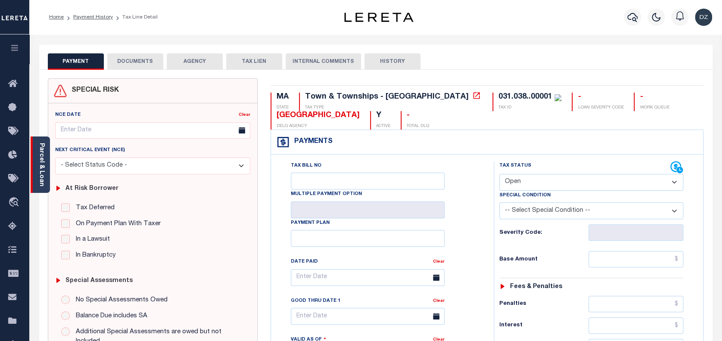
click at [47, 163] on div "Parcel & Loan" at bounding box center [40, 164] width 19 height 56
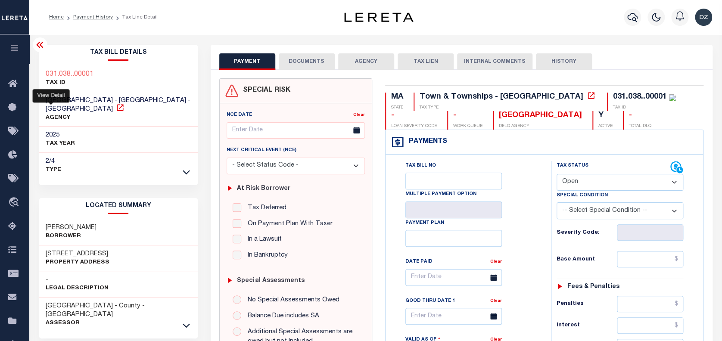
click at [117, 108] on icon at bounding box center [120, 107] width 6 height 6
drag, startPoint x: 83, startPoint y: 226, endPoint x: 43, endPoint y: 226, distance: 40.5
click at [43, 226] on div "PEET JAMES Borrower" at bounding box center [118, 232] width 158 height 26
copy h3 "PEET JAMES"
drag, startPoint x: 116, startPoint y: 254, endPoint x: 43, endPoint y: 254, distance: 72.3
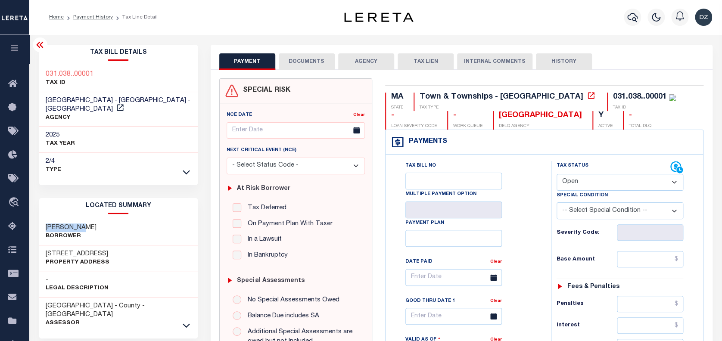
click at [43, 254] on div "134 PLEASANT STREET Property Address" at bounding box center [118, 258] width 158 height 26
copy h3 "134 PLEASANT STREET"
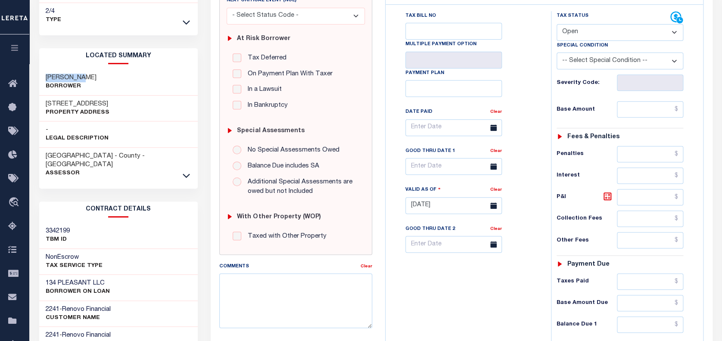
scroll to position [172, 0]
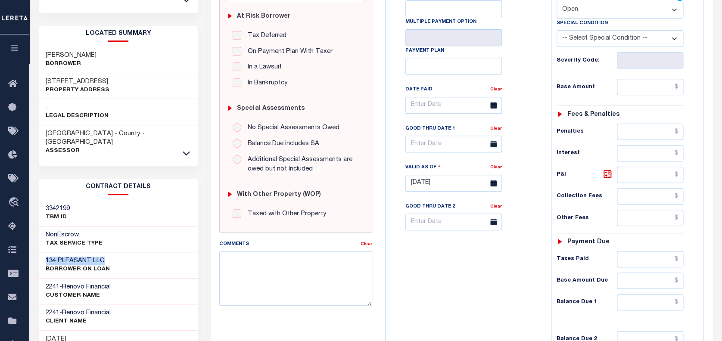
drag, startPoint x: 108, startPoint y: 248, endPoint x: 47, endPoint y: 252, distance: 61.3
click at [47, 252] on div "134 PLEASANT LLC BORROWER ON LOAN" at bounding box center [118, 265] width 158 height 26
copy h3 "134 PLEASANT LLC"
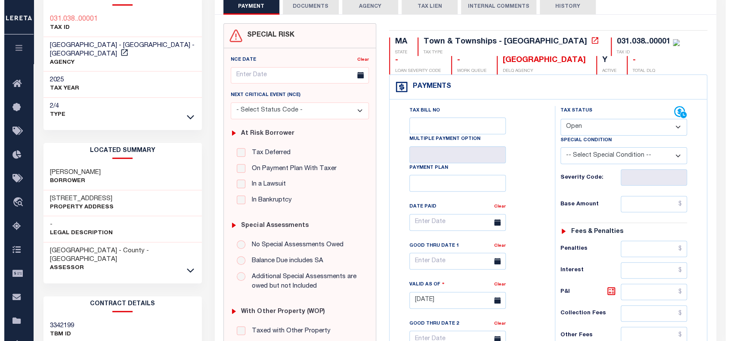
scroll to position [0, 0]
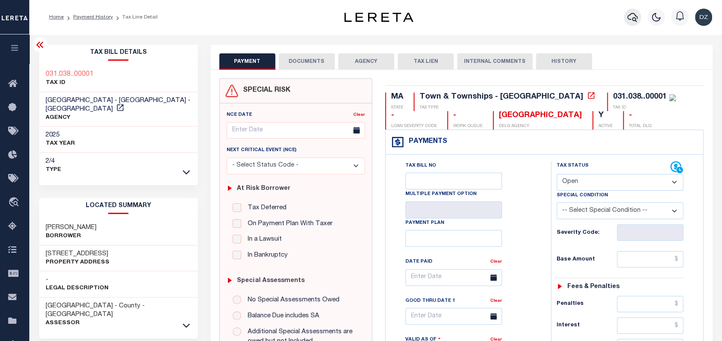
click at [626, 21] on button "button" at bounding box center [631, 17] width 17 height 17
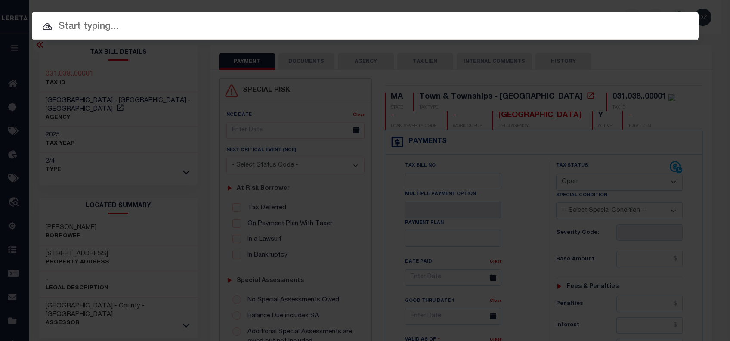
paste input "1680124920"
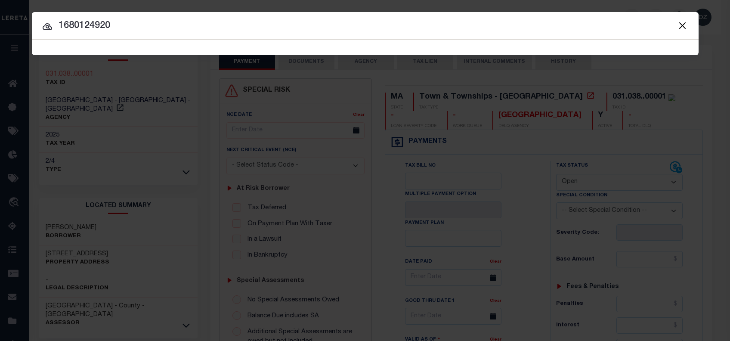
type input "1680124920"
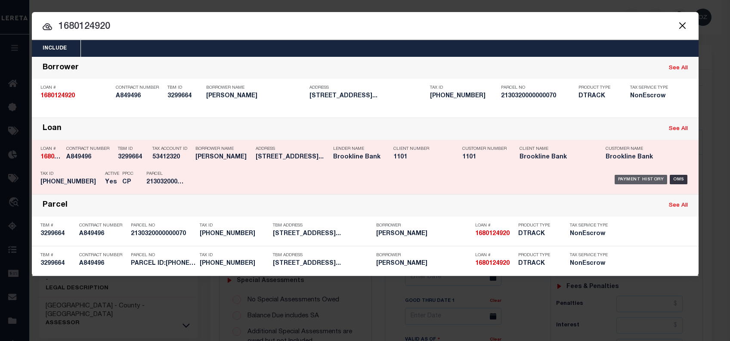
click at [644, 178] on div "Payment History" at bounding box center [641, 179] width 53 height 9
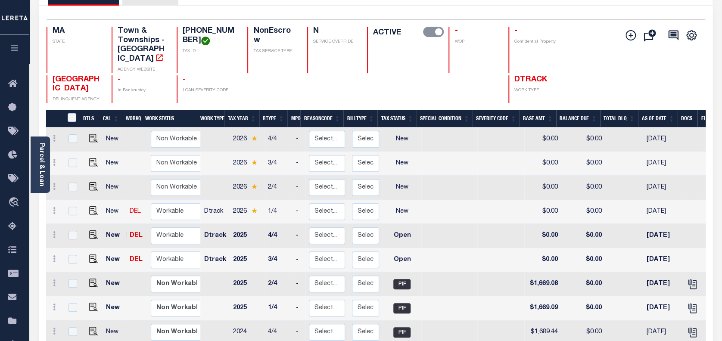
scroll to position [115, 0]
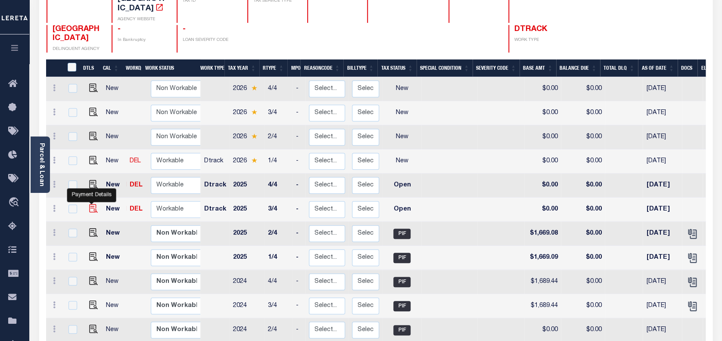
click at [93, 208] on img "" at bounding box center [93, 208] width 9 height 9
checkbox input "true"
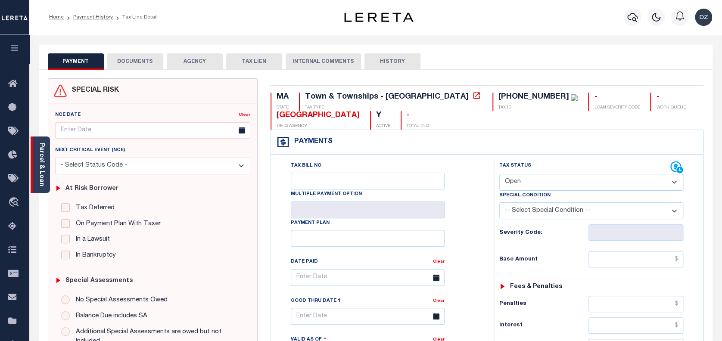
click at [44, 159] on link "Parcel & Loan" at bounding box center [41, 164] width 6 height 43
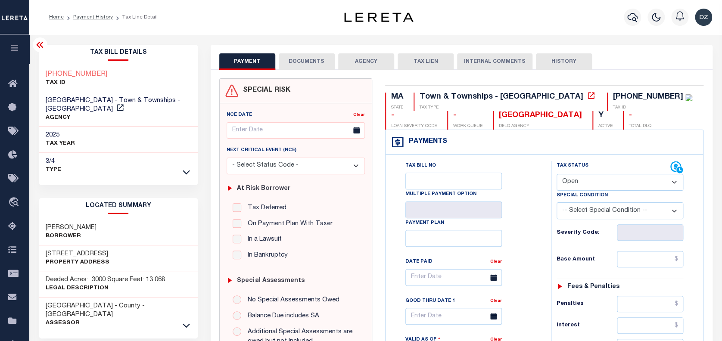
click at [65, 114] on p "AGENCY" at bounding box center [119, 118] width 146 height 9
click at [116, 107] on icon at bounding box center [120, 107] width 9 height 9
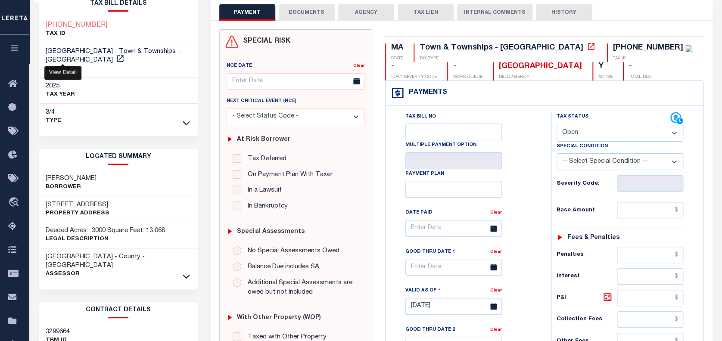
scroll to position [115, 0]
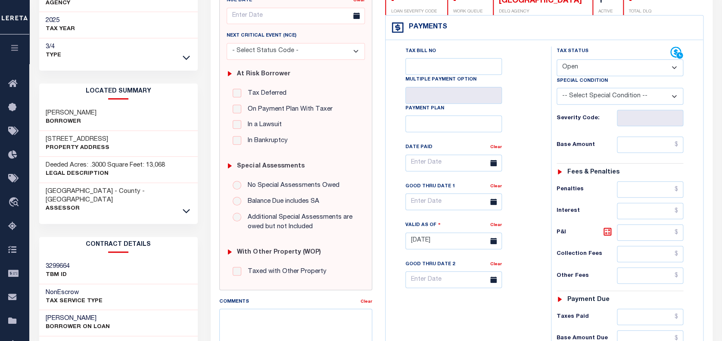
click at [579, 72] on select "- Select Status Code - Open Due/Unpaid Paid Incomplete No Tax Due Internal Refu…" at bounding box center [619, 67] width 127 height 17
select select "PYD"
click at [556, 59] on select "- Select Status Code - Open Due/Unpaid Paid Incomplete No Tax Due Internal Refu…" at bounding box center [619, 67] width 127 height 17
type input "[DATE]"
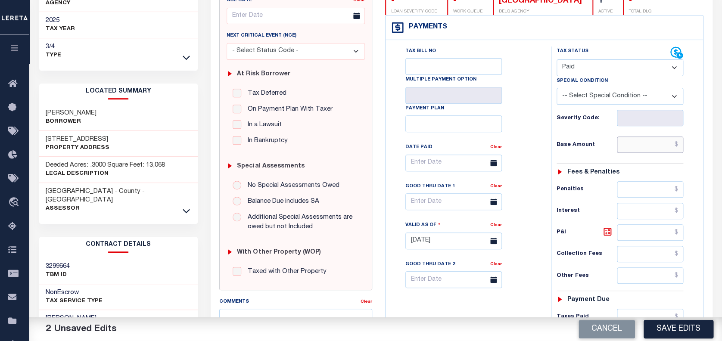
click at [645, 146] on input "text" at bounding box center [650, 144] width 66 height 16
paste input "1,874.75"
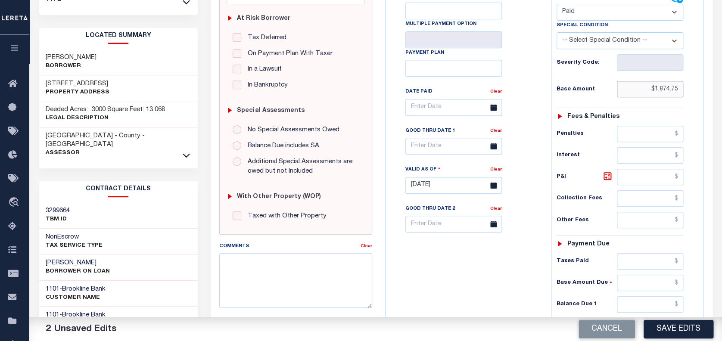
scroll to position [172, 0]
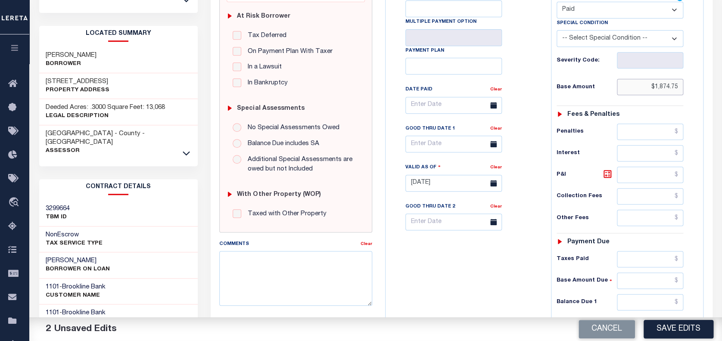
type input "$1,874.75"
click at [649, 303] on input "text" at bounding box center [650, 302] width 66 height 16
type input "$0.00"
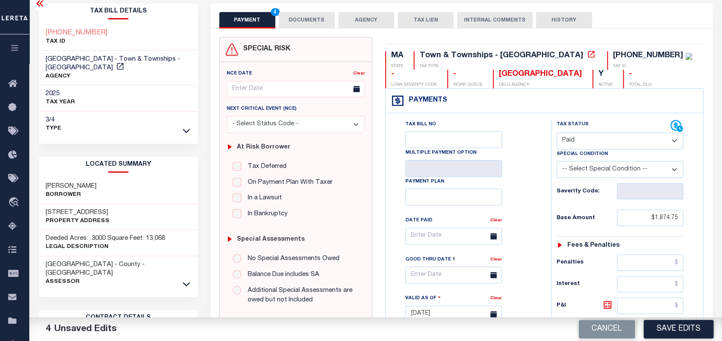
scroll to position [0, 0]
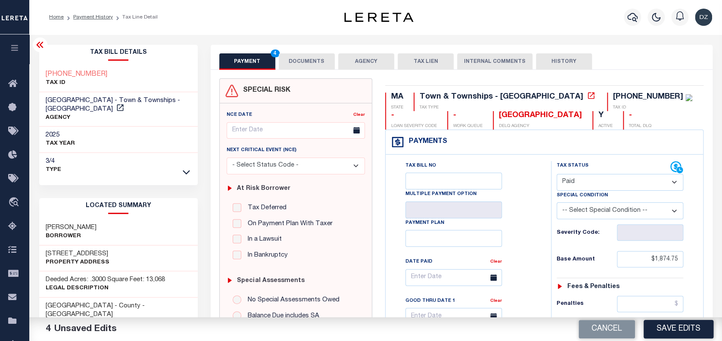
click at [300, 62] on button "DOCUMENTS" at bounding box center [307, 61] width 56 height 16
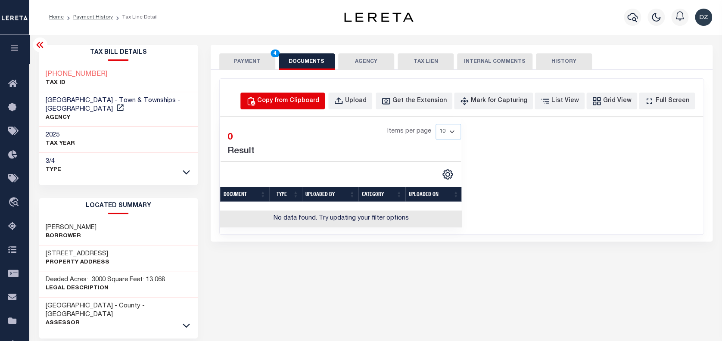
click at [295, 97] on div "Copy from Clipboard" at bounding box center [288, 100] width 62 height 9
select select "POP"
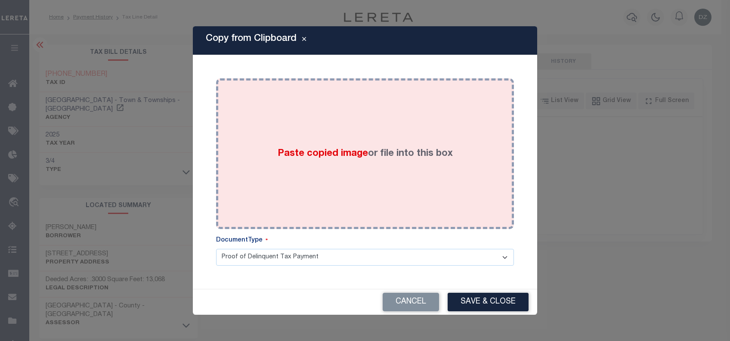
click at [367, 144] on div "Paste copied image or file into this box" at bounding box center [365, 154] width 285 height 138
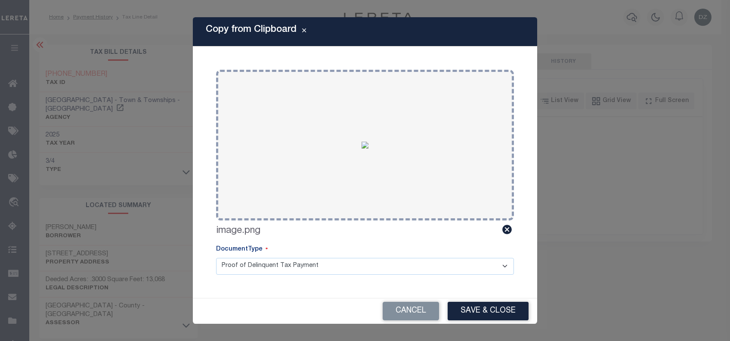
click at [497, 300] on div "Cancel Save & Close" at bounding box center [365, 310] width 344 height 25
click at [494, 310] on button "Save & Close" at bounding box center [488, 311] width 81 height 19
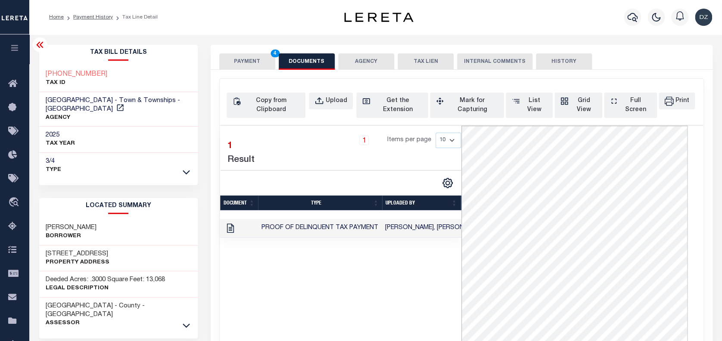
click at [255, 59] on button "PAYMENT 4" at bounding box center [247, 61] width 56 height 16
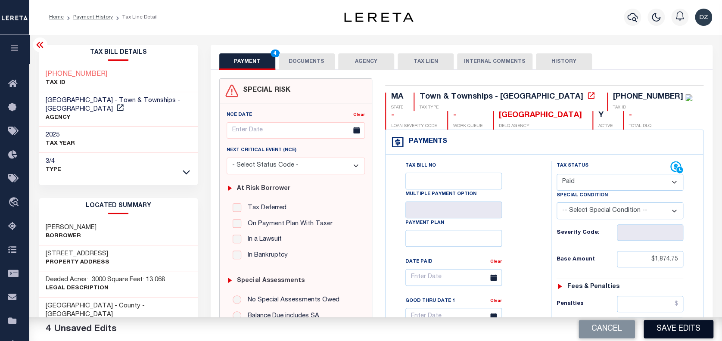
click at [672, 329] on button "Save Edits" at bounding box center [678, 329] width 70 height 19
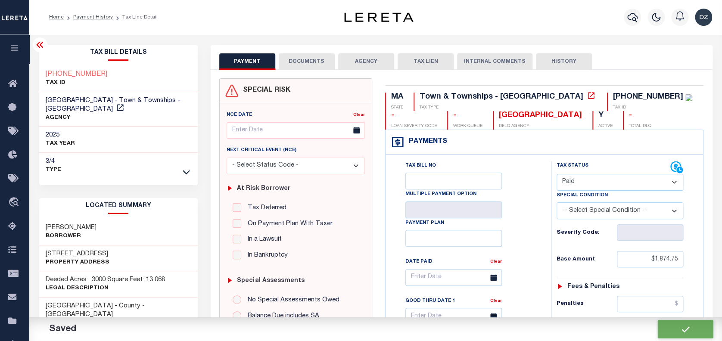
checkbox input "false"
type input "$1,874.75"
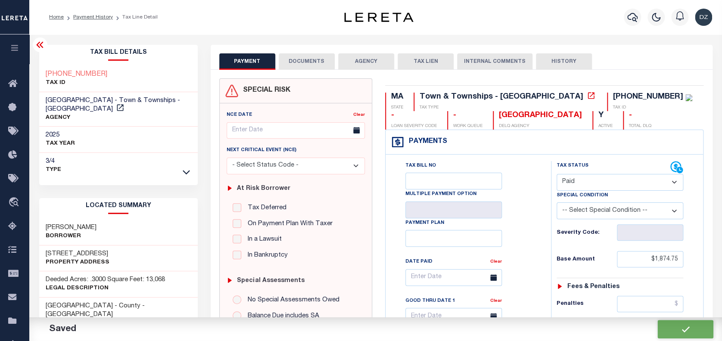
type input "$0"
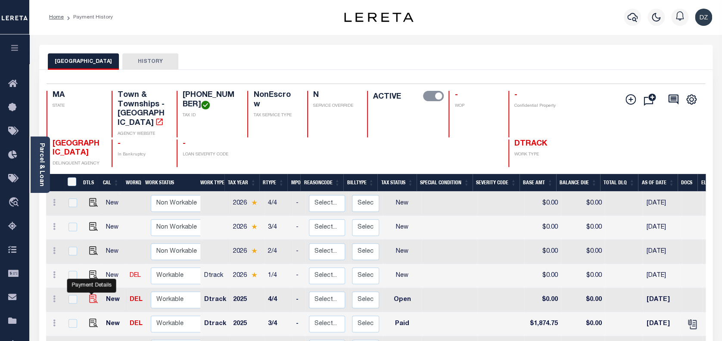
click at [90, 299] on img "" at bounding box center [93, 298] width 9 height 9
checkbox input "true"
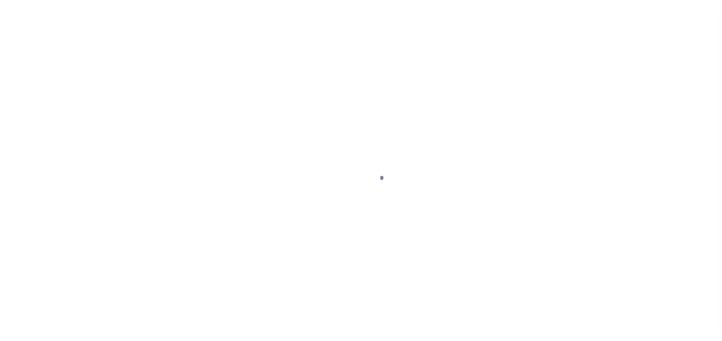
select select "OP2"
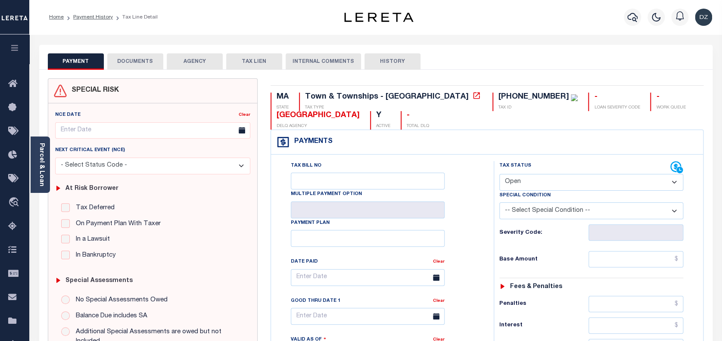
click at [608, 261] on input "text" at bounding box center [635, 259] width 95 height 16
paste input "1,874.74"
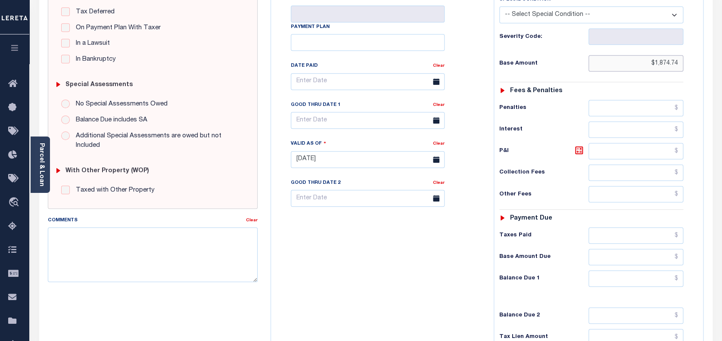
scroll to position [229, 0]
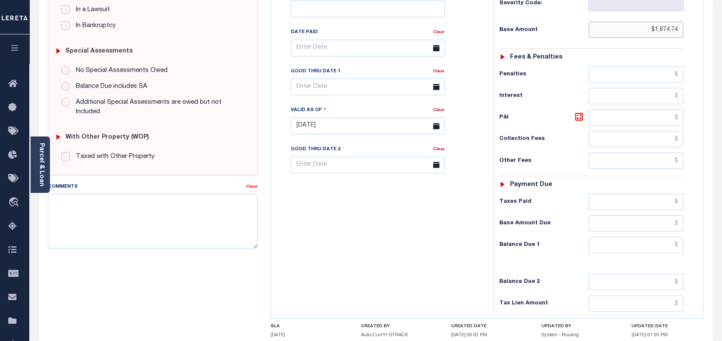
type input "$1,874.74"
type input "[DATE]"
drag, startPoint x: 649, startPoint y: 244, endPoint x: 646, endPoint y: 248, distance: 5.5
click at [646, 248] on input "text" at bounding box center [635, 245] width 95 height 16
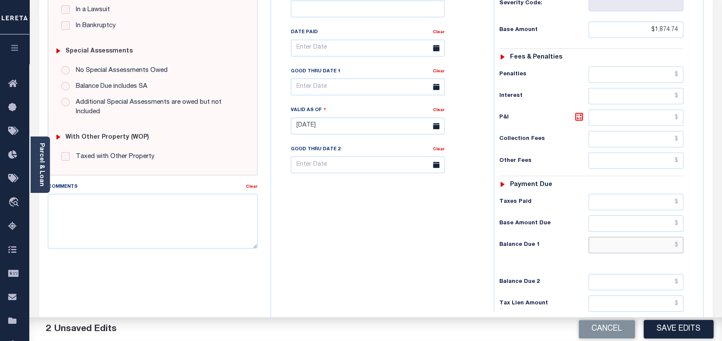
type input "$0.00"
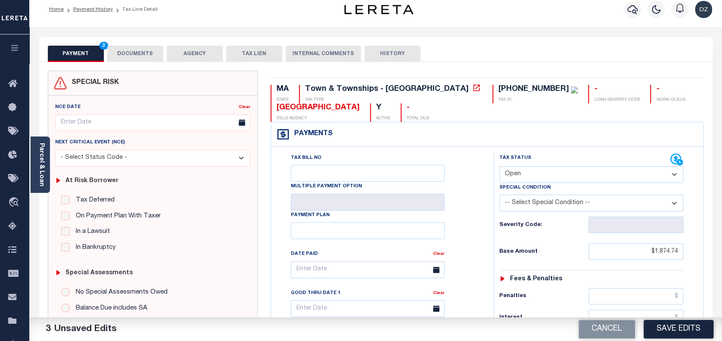
scroll to position [0, 0]
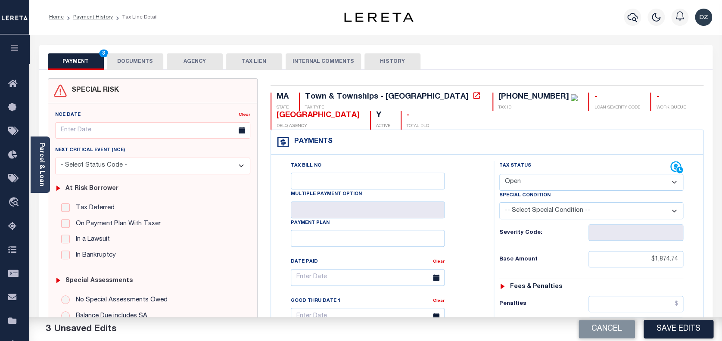
click at [147, 62] on button "DOCUMENTS" at bounding box center [135, 61] width 56 height 16
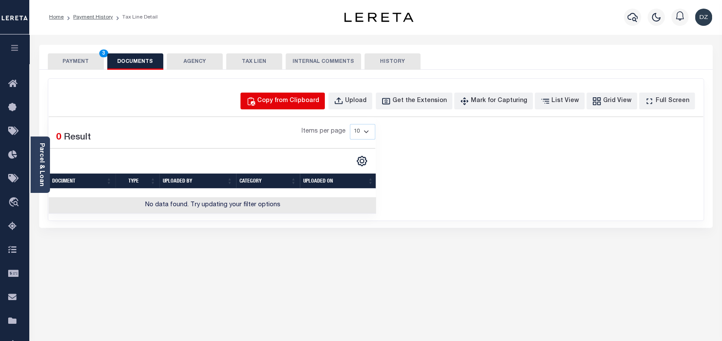
click at [319, 103] on div "Copy from Clipboard" at bounding box center [288, 100] width 62 height 9
select select "POP"
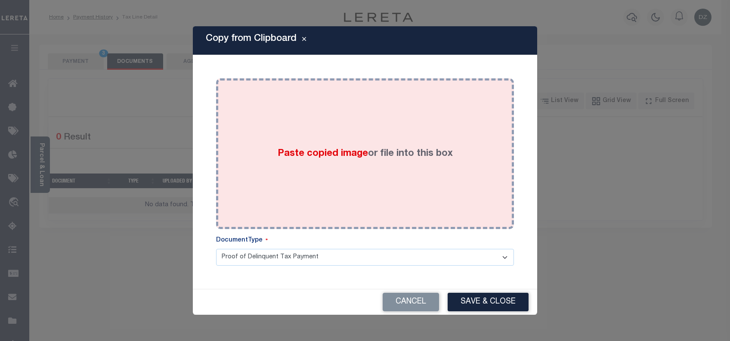
click at [360, 125] on div "Paste copied image or file into this box" at bounding box center [365, 154] width 285 height 138
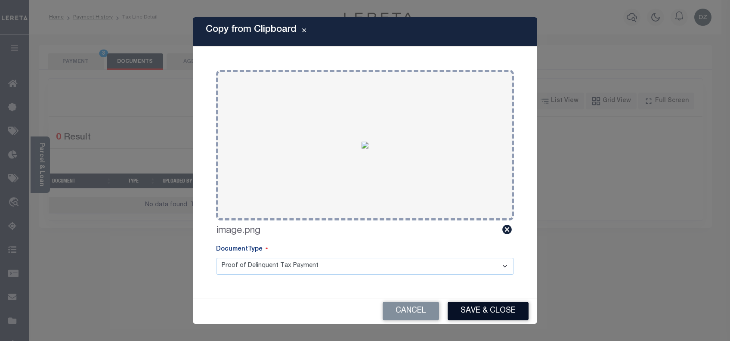
click at [522, 310] on button "Save & Close" at bounding box center [488, 311] width 81 height 19
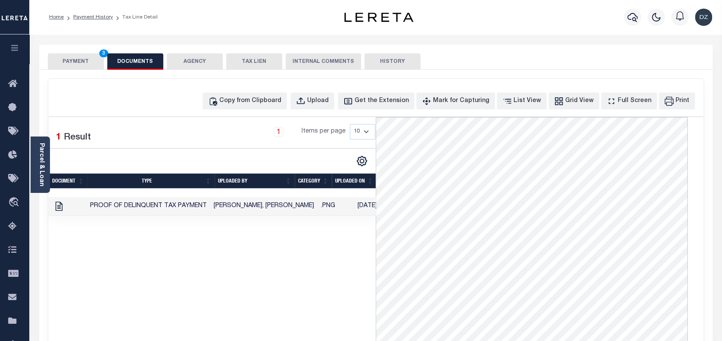
click at [93, 62] on button "PAYMENT 3" at bounding box center [76, 61] width 56 height 16
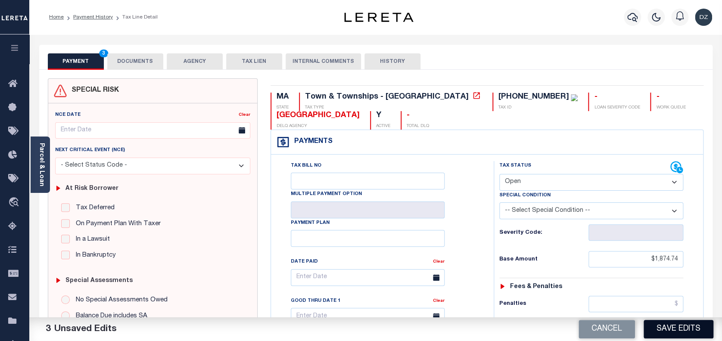
click at [675, 330] on button "Save Edits" at bounding box center [678, 329] width 70 height 19
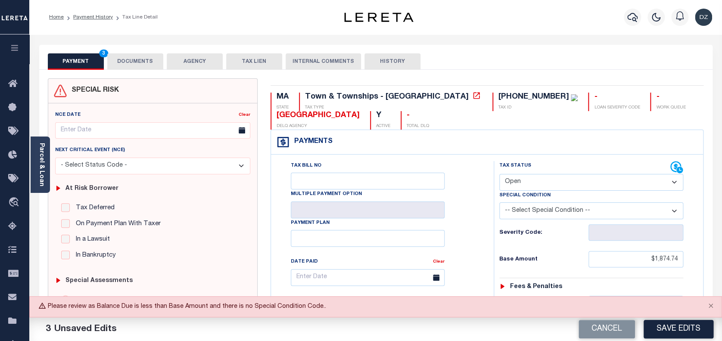
click at [555, 182] on select "- Select Status Code - Open Due/Unpaid Paid Incomplete No Tax Due Internal Refu…" at bounding box center [591, 182] width 184 height 17
select select "PYD"
click at [499, 174] on select "- Select Status Code - Open Due/Unpaid Paid Incomplete No Tax Due Internal Refu…" at bounding box center [591, 182] width 184 height 17
click at [659, 322] on button "Save Edits" at bounding box center [678, 329] width 70 height 19
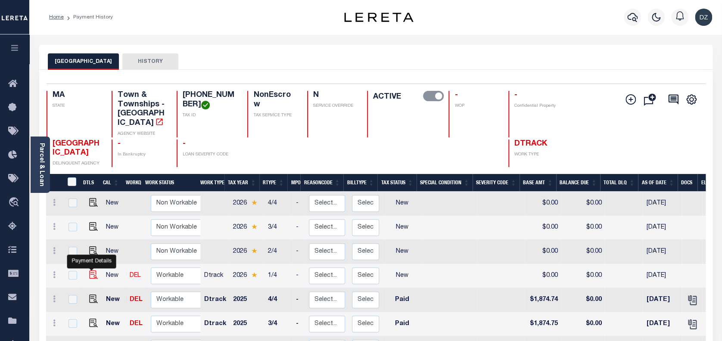
click at [91, 274] on img "" at bounding box center [93, 274] width 9 height 9
checkbox input "true"
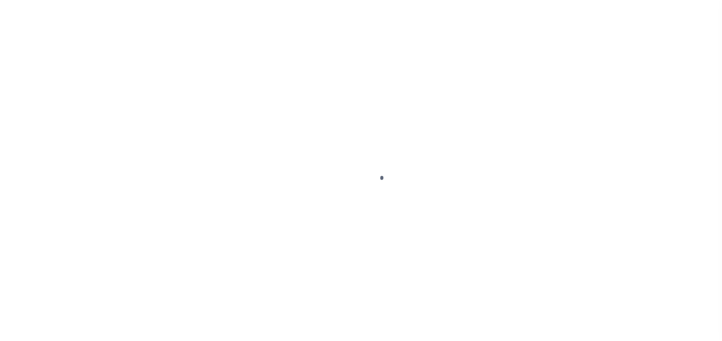
select select "NW2"
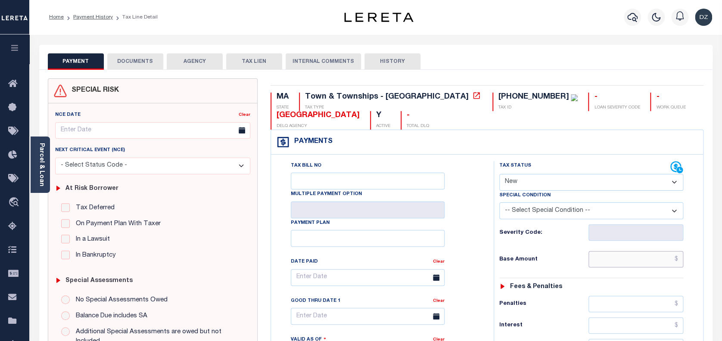
click at [639, 256] on input "text" at bounding box center [635, 259] width 95 height 16
paste input "1,874.74"
type input "$1,874.74"
type input "[DATE]"
click at [540, 184] on select "- Select Status Code - Open Due/Unpaid Paid Incomplete No Tax Due Internal Refu…" at bounding box center [591, 182] width 184 height 17
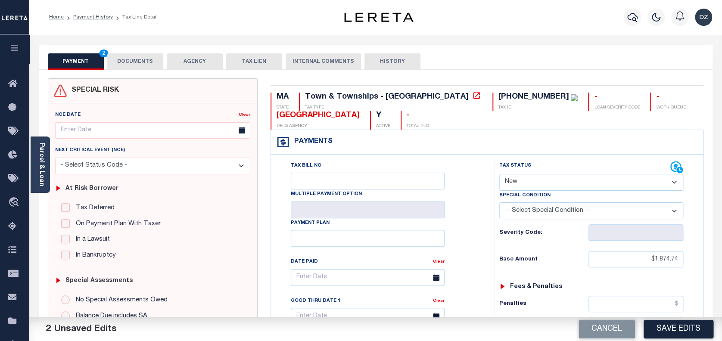
select select "PYD"
click at [499, 174] on select "- Select Status Code - Open Due/Unpaid Paid Incomplete No Tax Due Internal Refu…" at bounding box center [591, 182] width 184 height 17
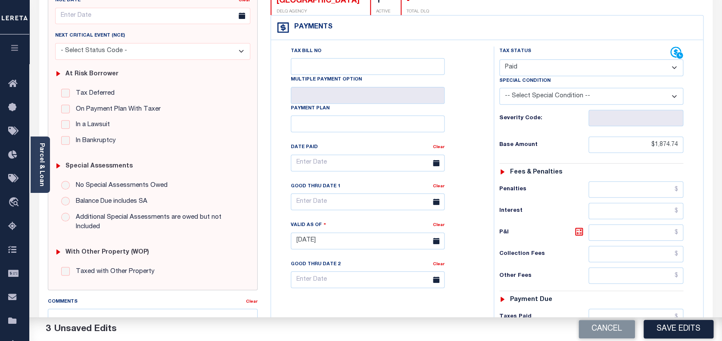
scroll to position [229, 0]
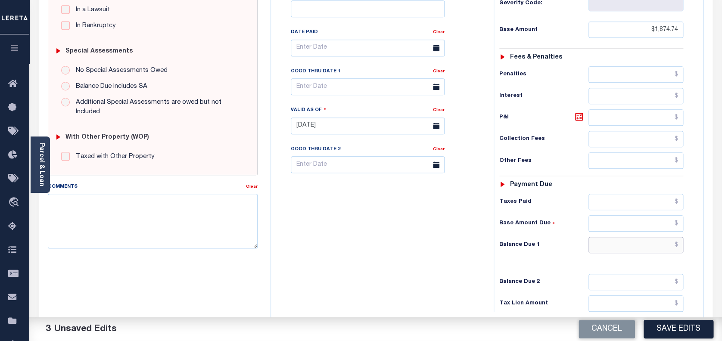
click at [628, 245] on input "text" at bounding box center [635, 245] width 95 height 16
type input "$0.00"
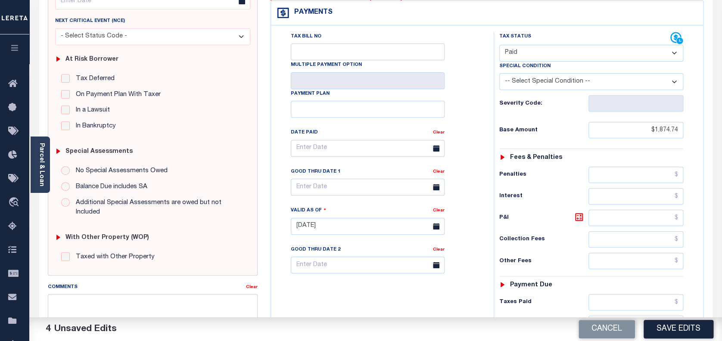
scroll to position [0, 0]
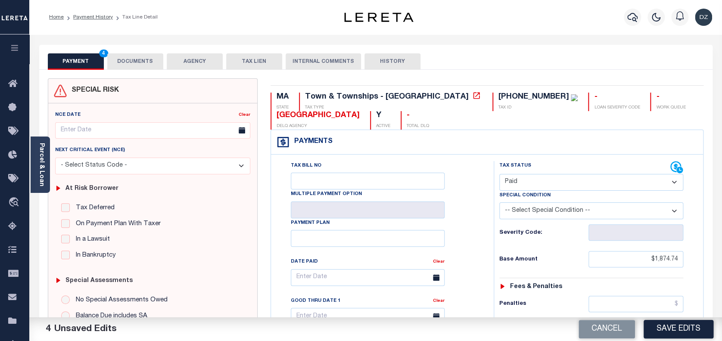
click at [156, 67] on button "DOCUMENTS" at bounding box center [135, 61] width 56 height 16
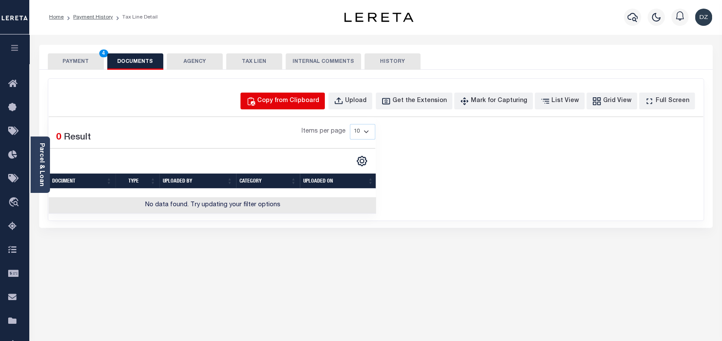
click at [291, 99] on div "Copy from Clipboard" at bounding box center [288, 100] width 62 height 9
select select "POP"
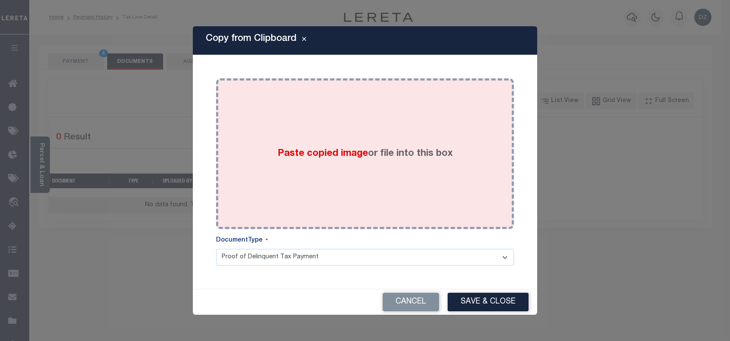
click at [307, 170] on div "Paste copied image or file into this box" at bounding box center [365, 154] width 285 height 138
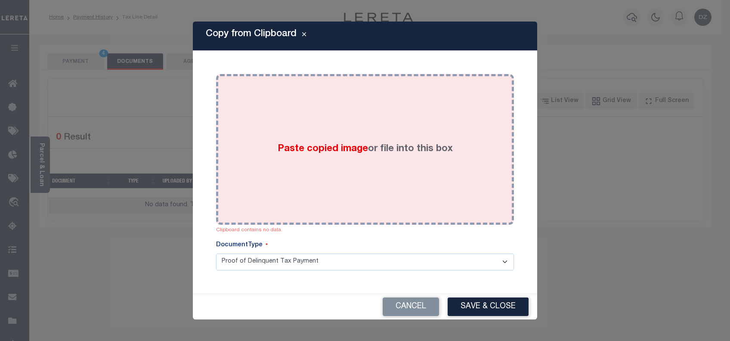
click at [344, 133] on div "Paste copied image or file into this box" at bounding box center [365, 150] width 285 height 138
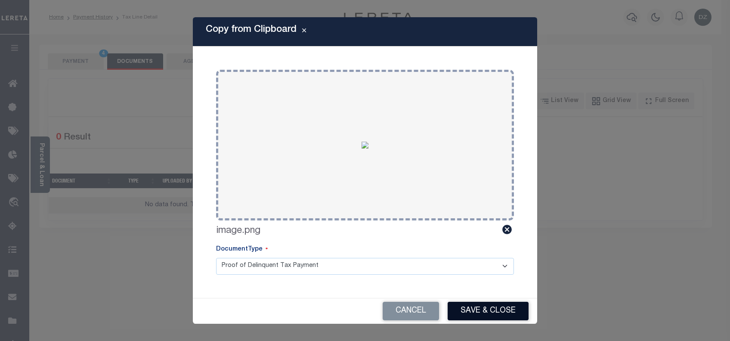
click at [482, 318] on button "Save & Close" at bounding box center [488, 311] width 81 height 19
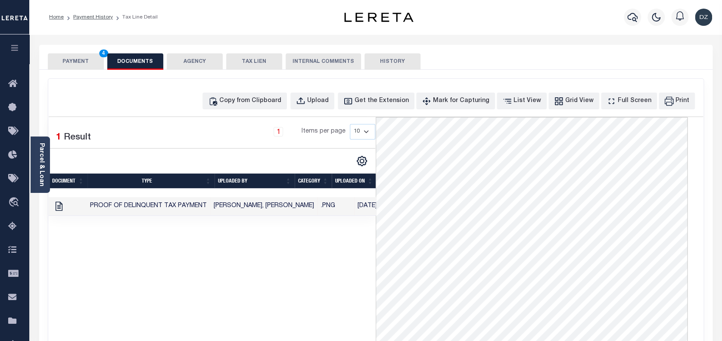
click at [68, 65] on button "PAYMENT 4" at bounding box center [76, 61] width 56 height 16
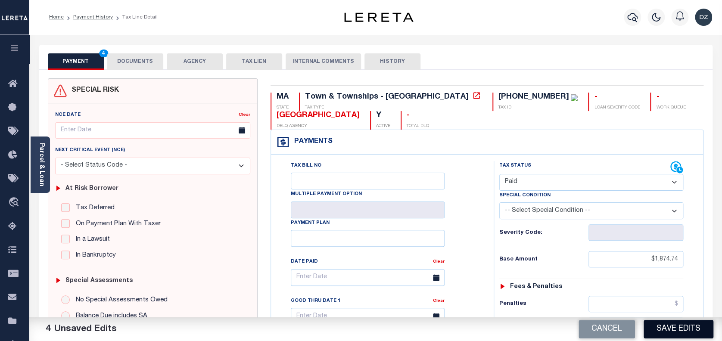
click at [683, 330] on button "Save Edits" at bounding box center [678, 329] width 70 height 19
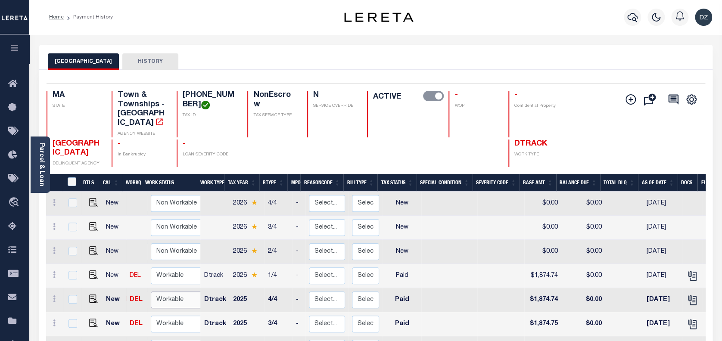
click at [155, 296] on select "Non Workable Workable" at bounding box center [177, 299] width 52 height 17
checkbox input "true"
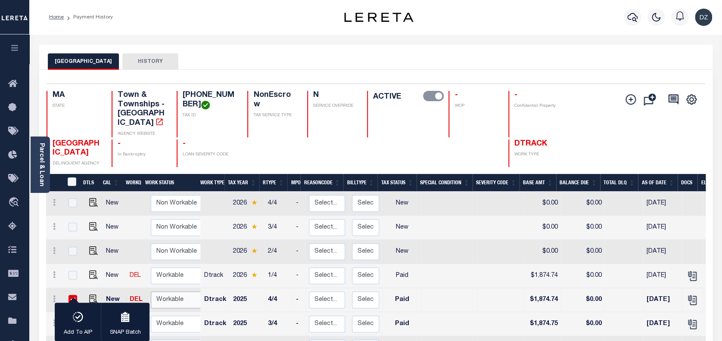
select select "true"
click at [151, 291] on select "Non Workable Workable" at bounding box center [177, 299] width 52 height 17
checkbox input "false"
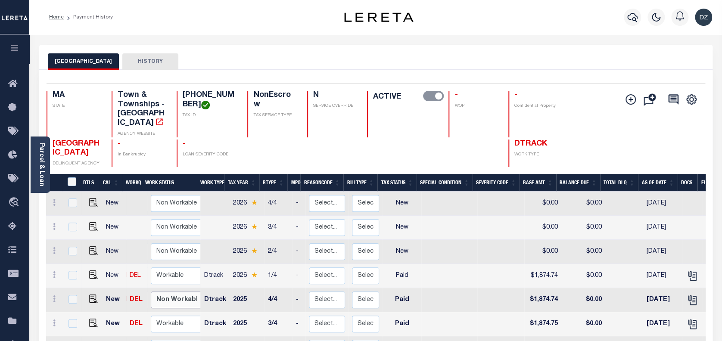
scroll to position [3, 0]
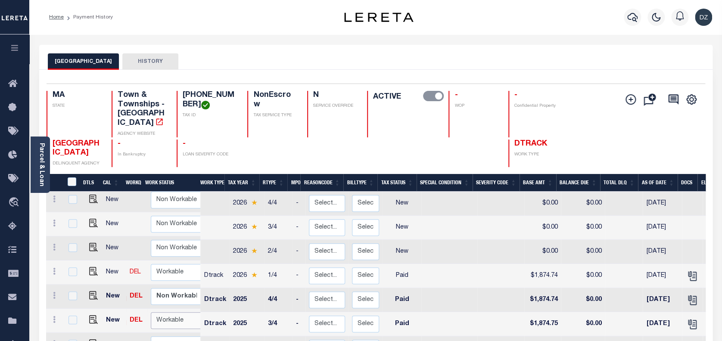
click at [174, 312] on select "Non Workable Workable" at bounding box center [177, 320] width 52 height 17
checkbox input "true"
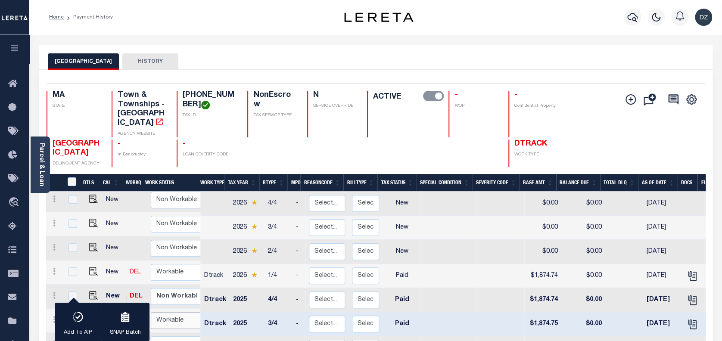
select select "true"
click at [151, 312] on select "Non Workable Workable" at bounding box center [177, 320] width 52 height 17
checkbox input "false"
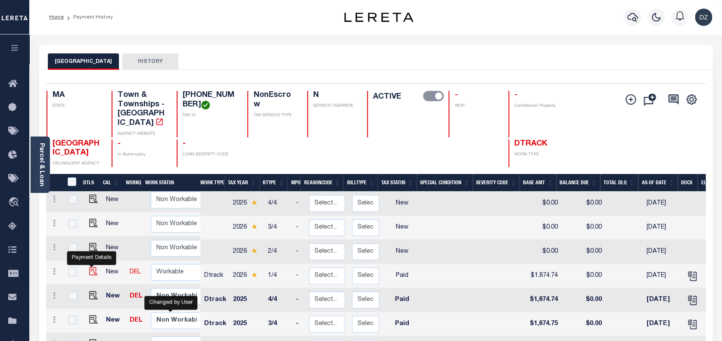
click at [93, 270] on img "" at bounding box center [93, 271] width 9 height 9
checkbox input "true"
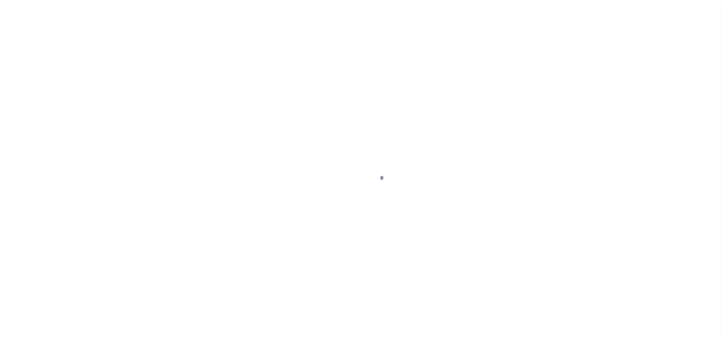
select select "PYD"
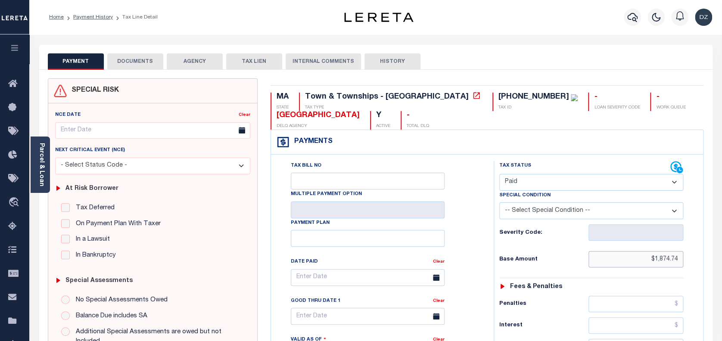
drag, startPoint x: 679, startPoint y: 258, endPoint x: 648, endPoint y: 260, distance: 31.9
click at [648, 260] on input "$1,874.74" at bounding box center [635, 259] width 95 height 16
paste input "1,771.92"
type input "$1,771.92"
click at [141, 59] on button "DOCUMENTS" at bounding box center [135, 61] width 56 height 16
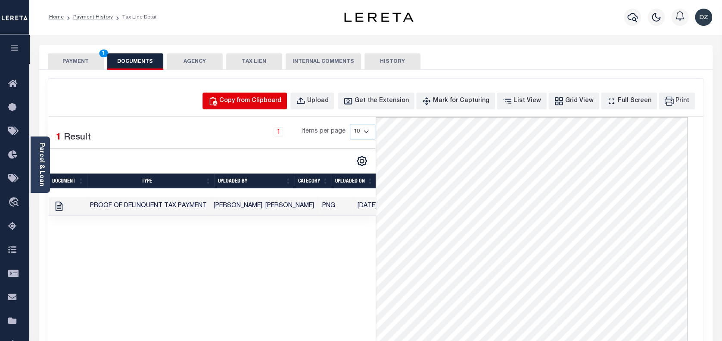
click at [247, 101] on div "Copy from Clipboard" at bounding box center [250, 100] width 62 height 9
select select "POP"
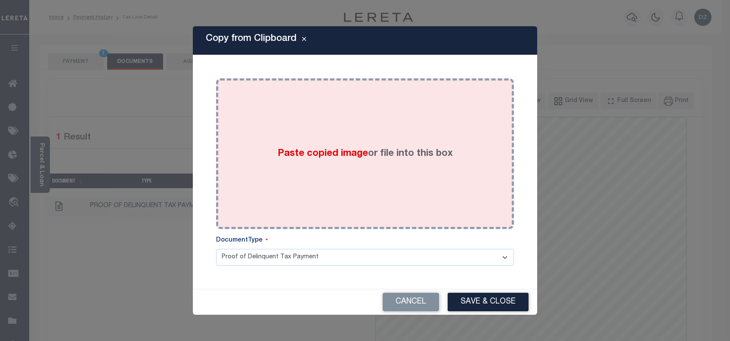
click at [273, 156] on div "Paste copied image or file into this box" at bounding box center [365, 154] width 285 height 138
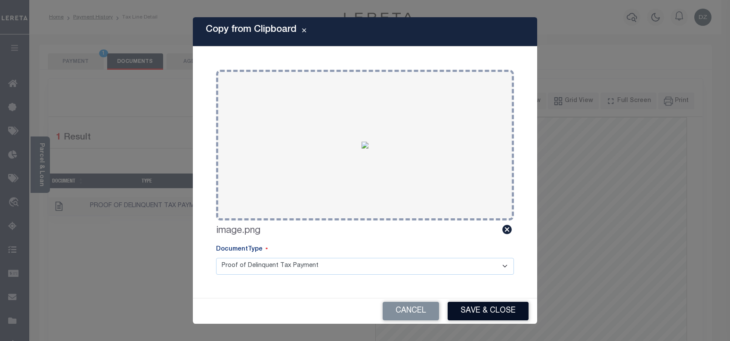
click at [502, 307] on button "Save & Close" at bounding box center [488, 311] width 81 height 19
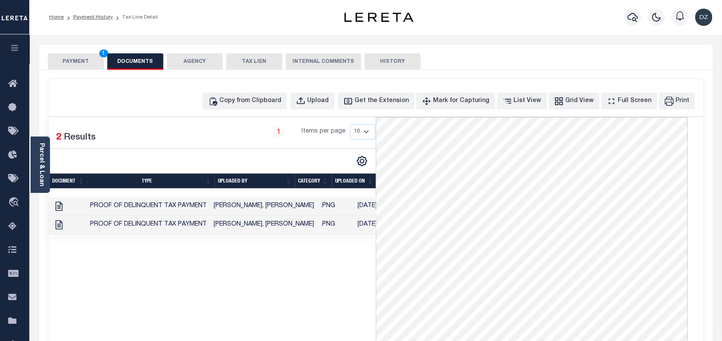
click at [81, 58] on button "PAYMENT 1" at bounding box center [76, 61] width 56 height 16
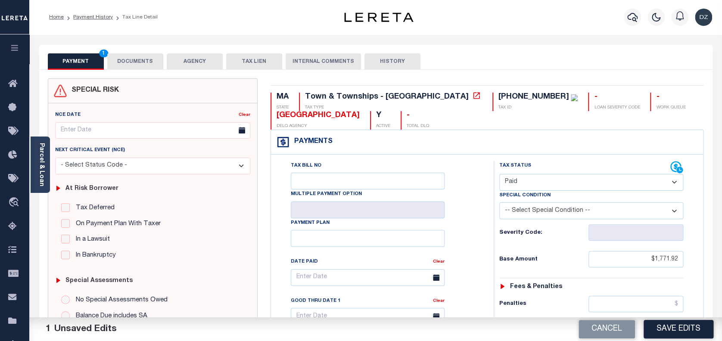
click at [673, 337] on button "Save Edits" at bounding box center [678, 329] width 70 height 19
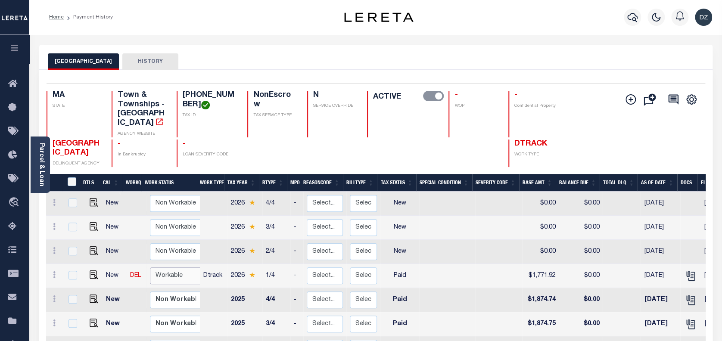
click at [169, 274] on select "Non Workable Workable" at bounding box center [176, 275] width 52 height 17
checkbox input "true"
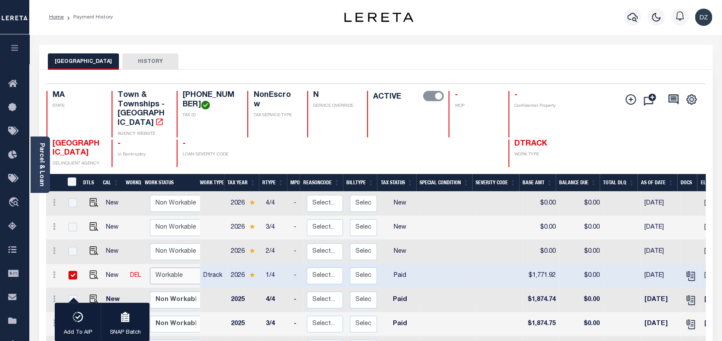
select select "true"
click at [150, 267] on select "Non Workable Workable" at bounding box center [176, 275] width 52 height 17
checkbox input "false"
